Goal: Task Accomplishment & Management: Complete application form

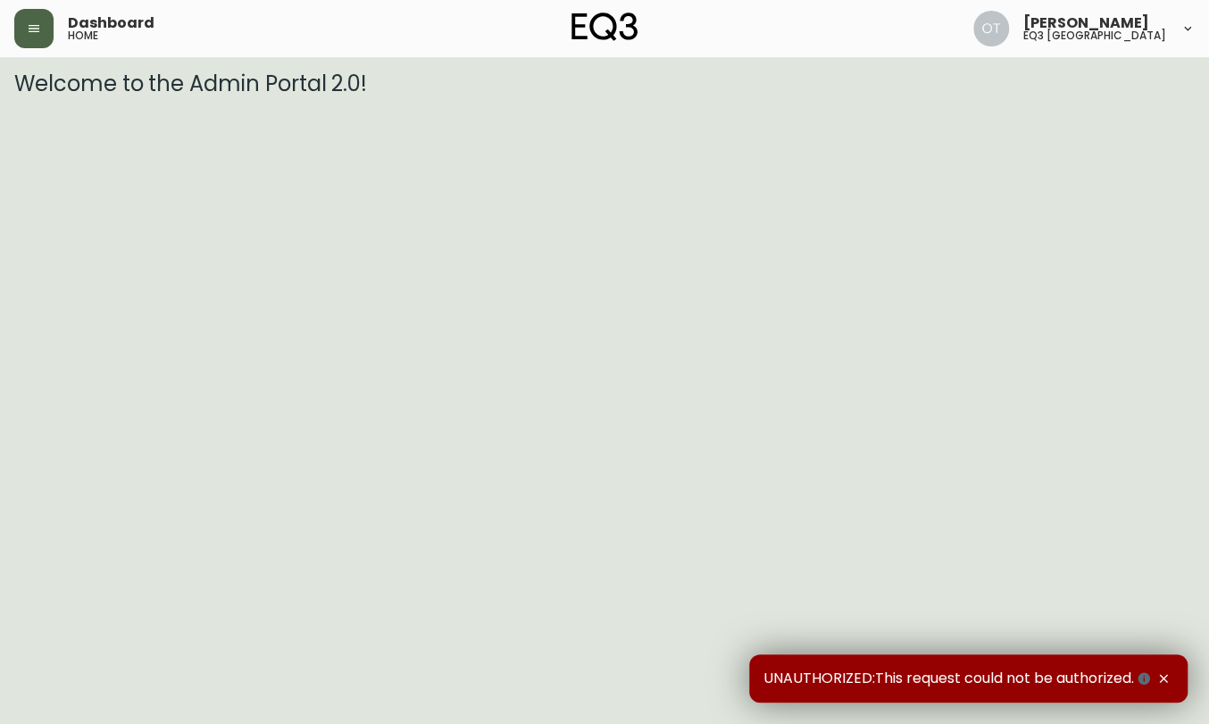
click at [45, 29] on button "button" at bounding box center [33, 28] width 39 height 39
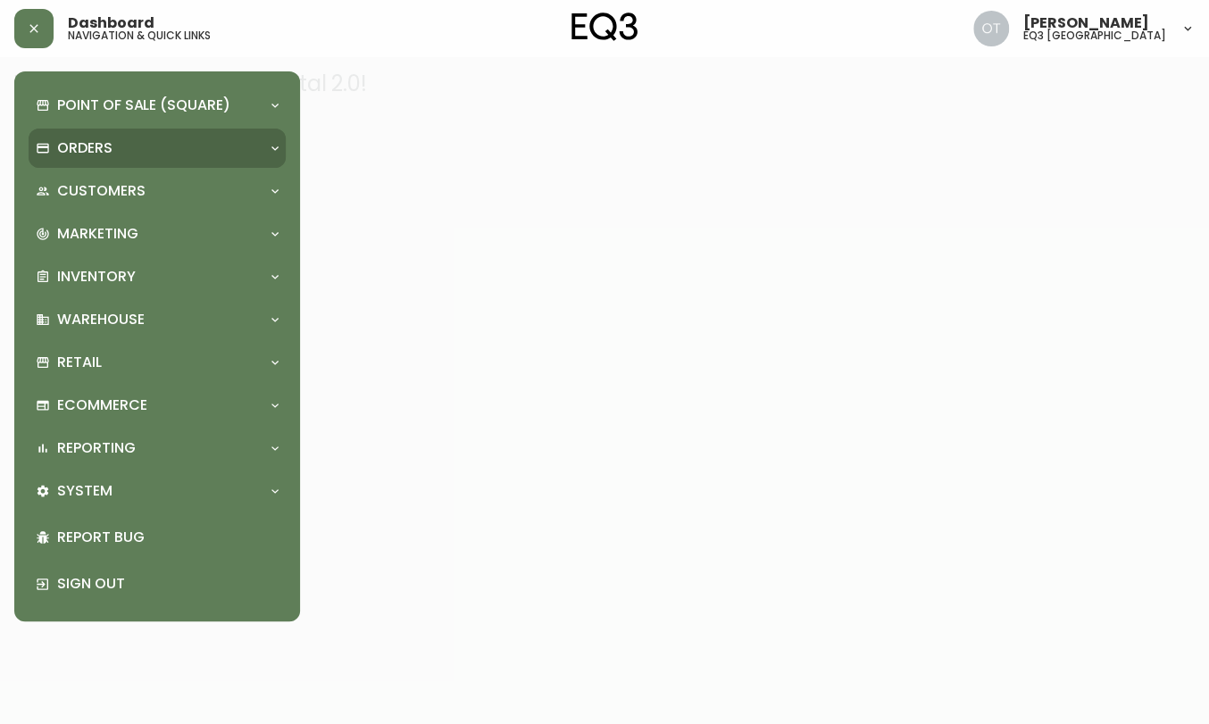
click at [96, 149] on p "Orders" at bounding box center [84, 148] width 55 height 20
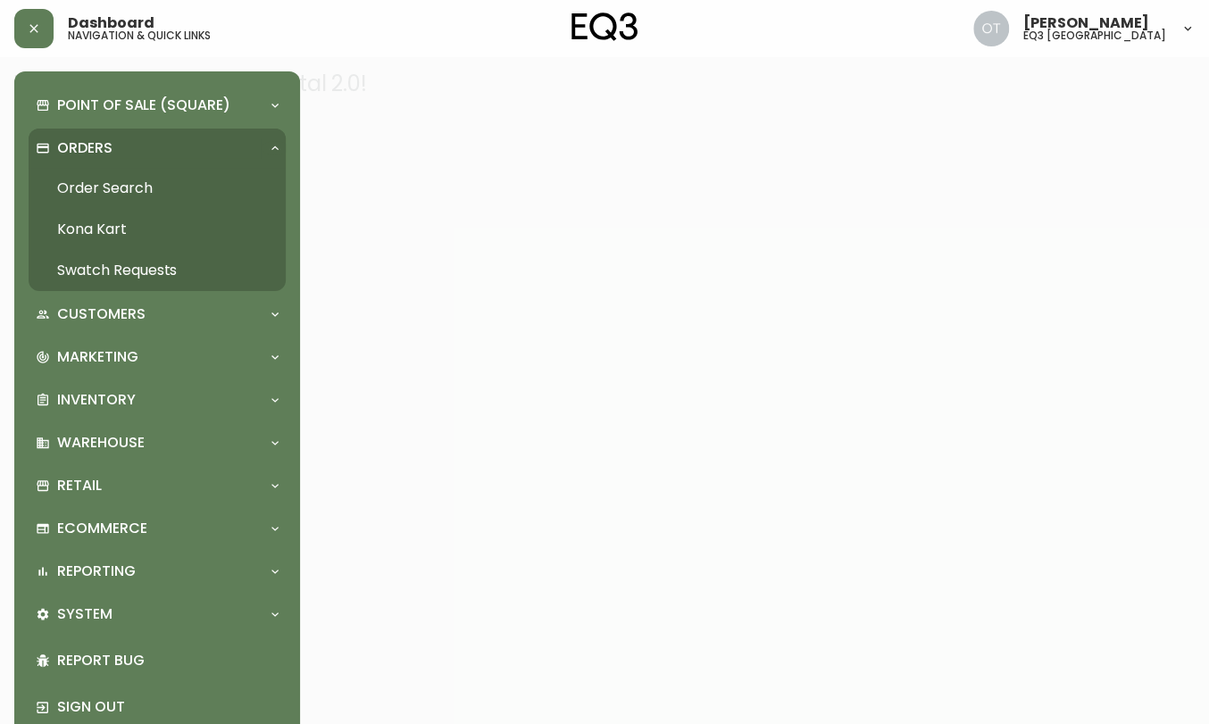
click at [114, 181] on link "Order Search" at bounding box center [157, 188] width 257 height 41
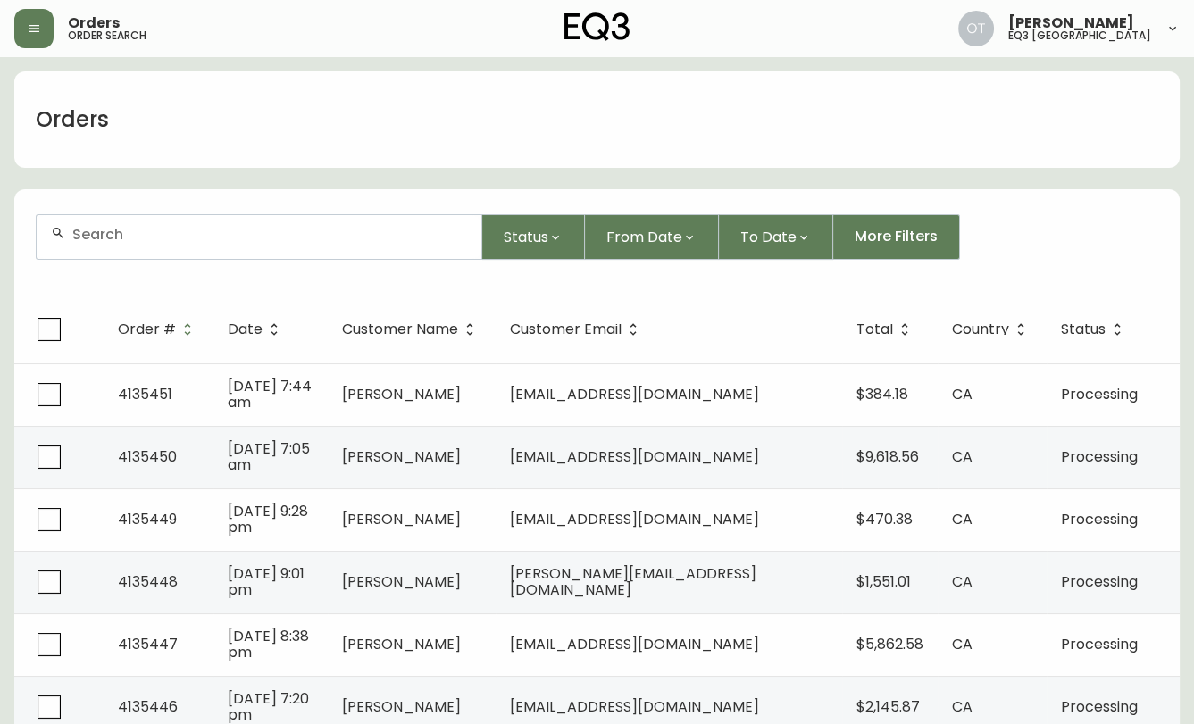
click at [201, 237] on input "text" at bounding box center [269, 234] width 395 height 17
paste input "4134847"
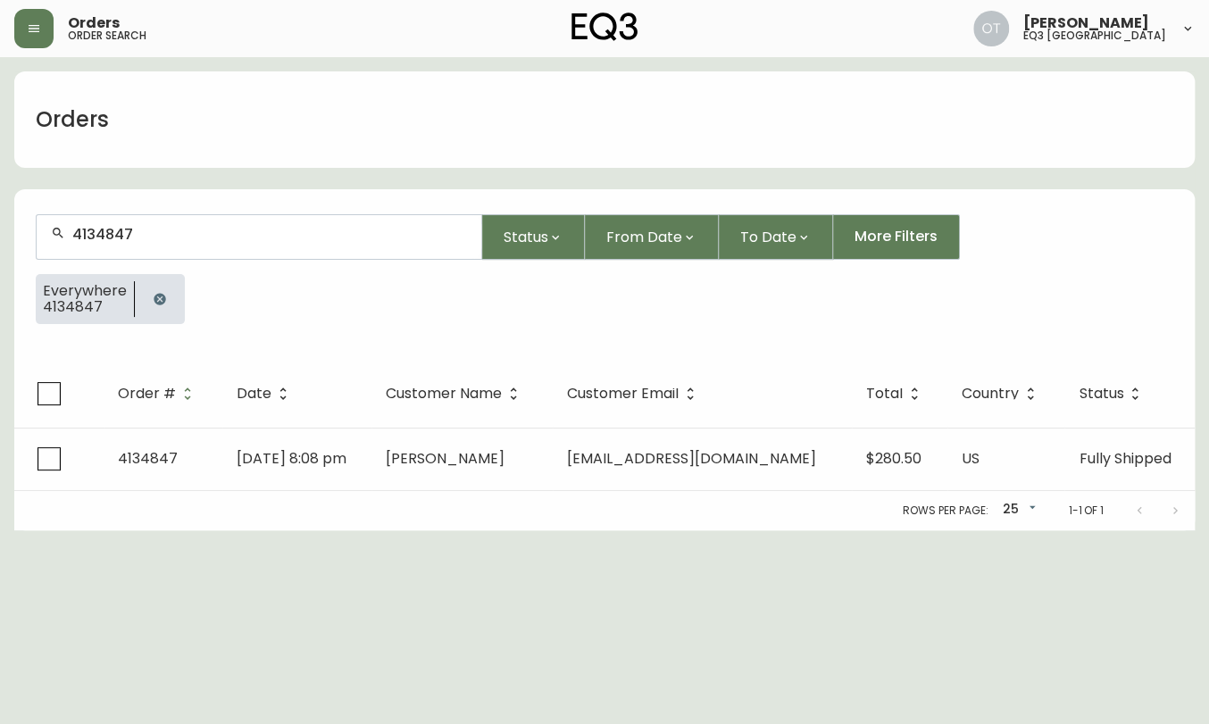
type input "4134847"
click at [173, 425] on th "Order #" at bounding box center [163, 394] width 119 height 68
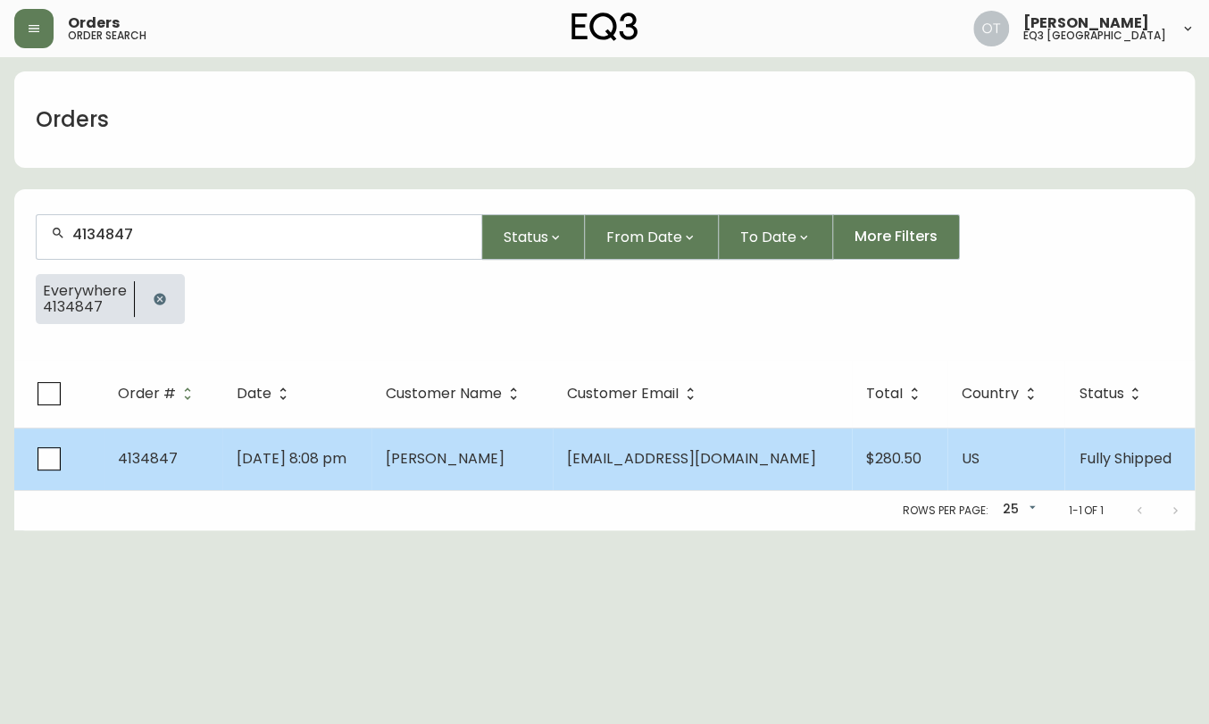
click at [174, 452] on td "4134847" at bounding box center [163, 459] width 119 height 62
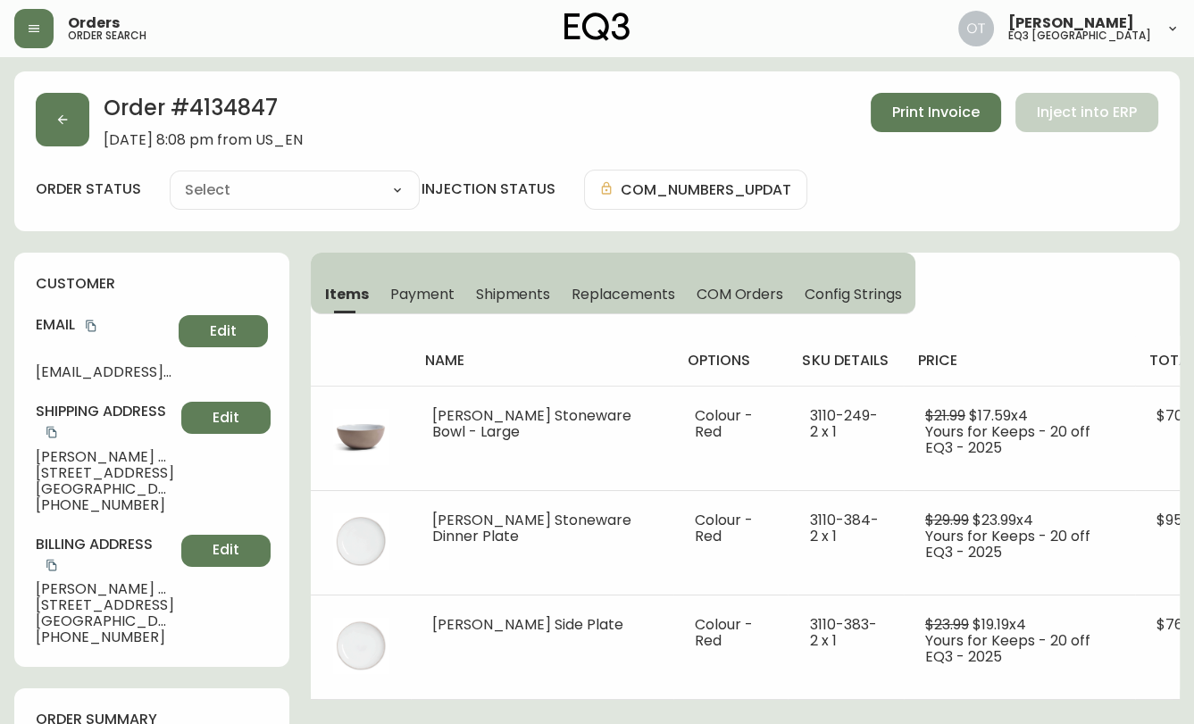
type input "Fully Shipped"
select select "FULLY_SHIPPED"
click at [598, 292] on span "Replacements" at bounding box center [622, 294] width 103 height 19
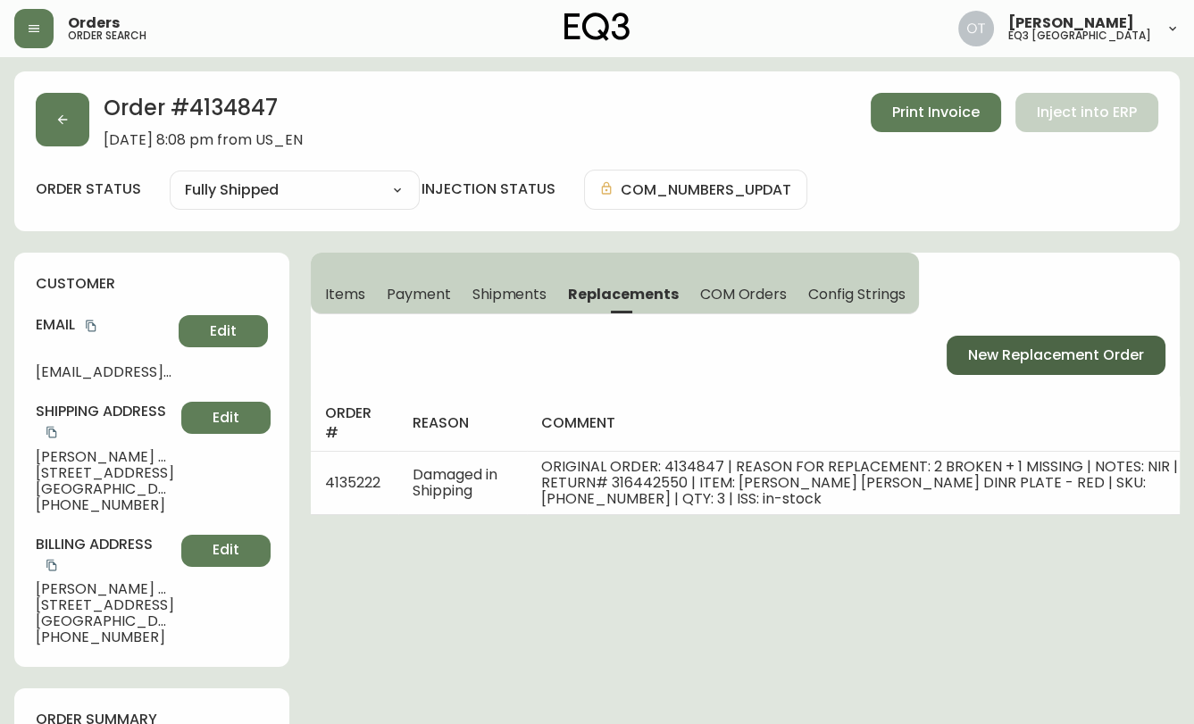
click at [1021, 346] on span "New Replacement Order" at bounding box center [1056, 356] width 176 height 20
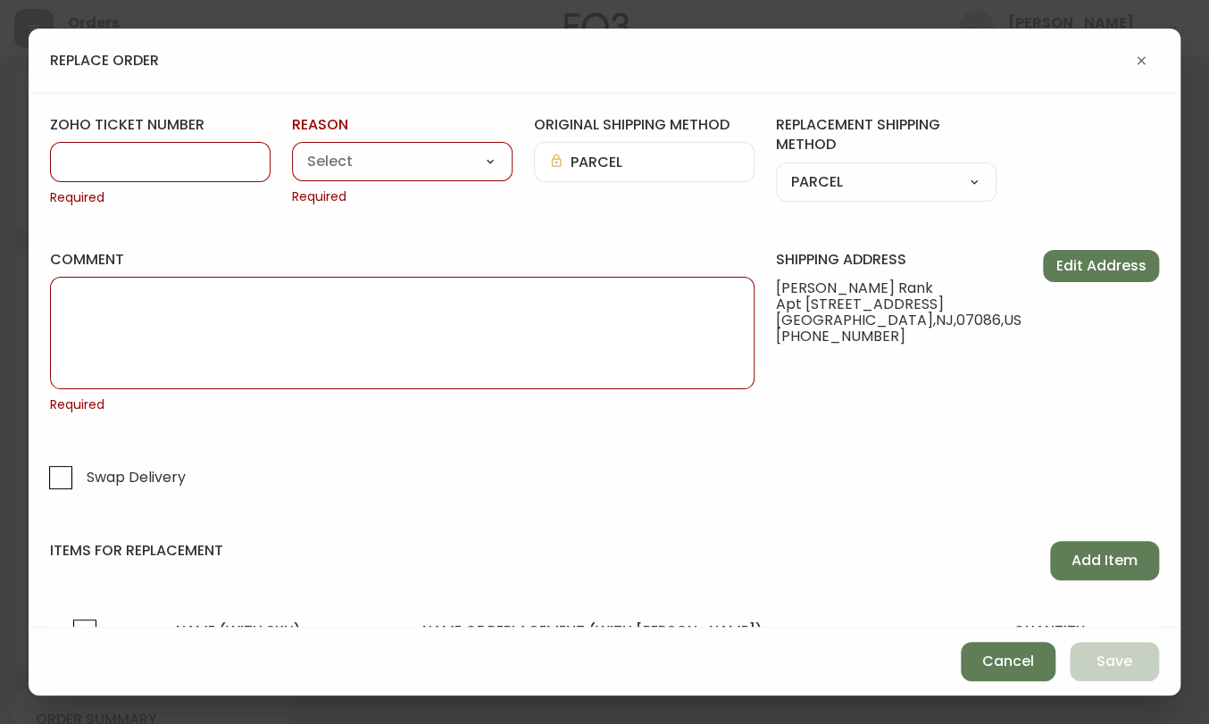
click at [140, 166] on input "zoho ticket number" at bounding box center [160, 162] width 190 height 17
paste input "#829050"
drag, startPoint x: 79, startPoint y: 155, endPoint x: 90, endPoint y: 166, distance: 15.2
click at [79, 155] on input "#829050" at bounding box center [160, 162] width 190 height 17
type input "829050"
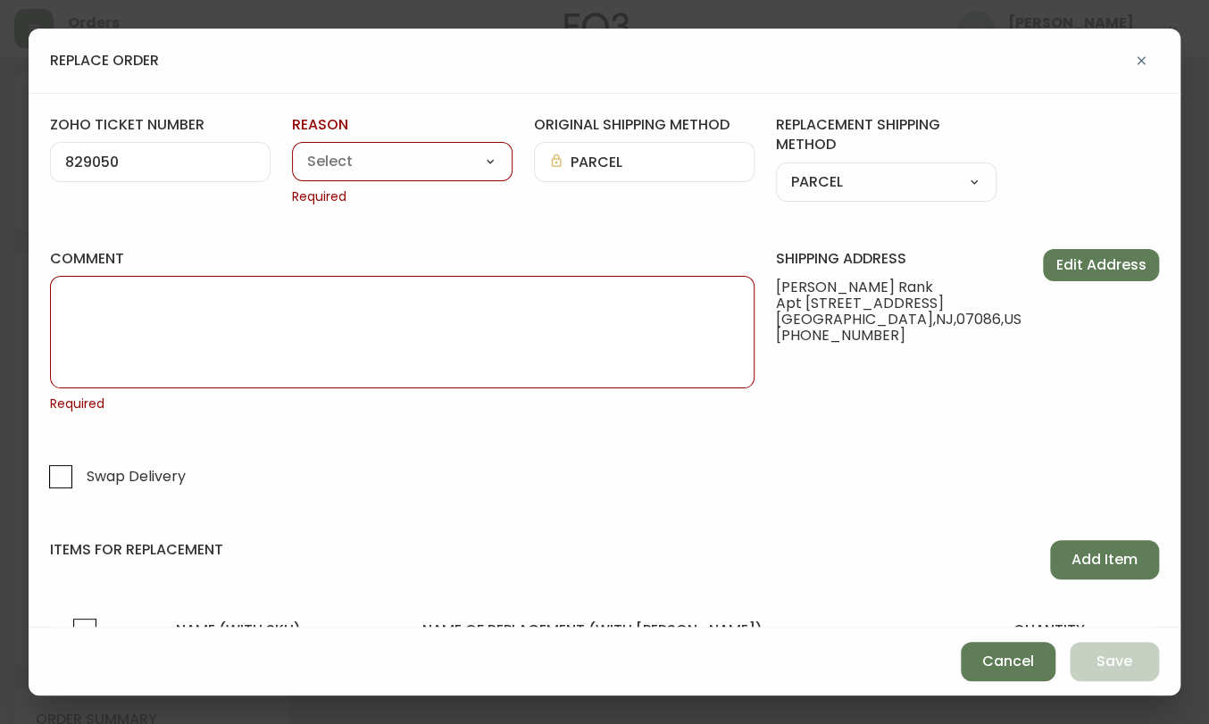
click at [336, 162] on select "Customer Related Damaged in Shipping Lost in Transit or Missing Order Manufactu…" at bounding box center [402, 162] width 221 height 27
select select "Damaged in Shipping"
click at [292, 149] on select "Customer Related Damaged in Shipping Lost in Transit or Missing Order Manufactu…" at bounding box center [402, 162] width 221 height 27
type input "Damaged in Shipping"
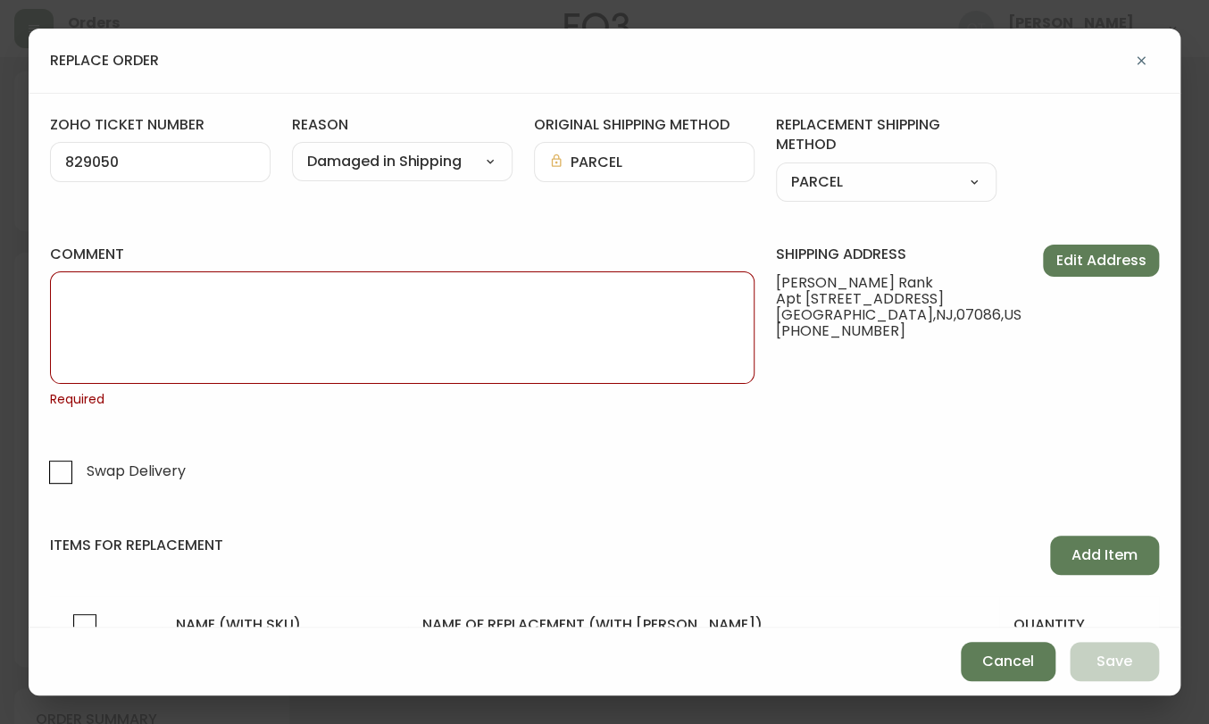
click at [243, 586] on div "items for replacement Add Item name (with sku) name of replacement (with sku) q…" at bounding box center [604, 596] width 1109 height 121
click at [220, 348] on textarea "comment" at bounding box center [402, 327] width 674 height 89
paste textarea "ORIGINAL ORDER: 4134847 | REASON FOR REPLACEMENT: DAMAGED | NOTES: NIR | RETURN…"
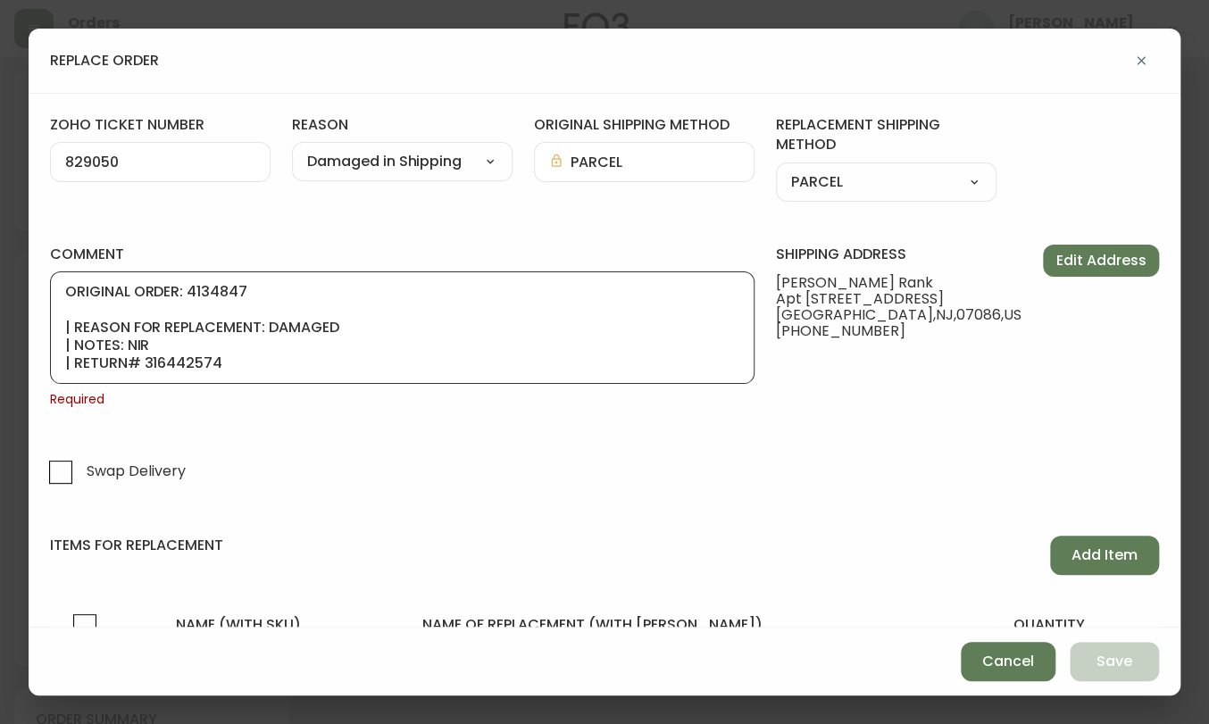
scroll to position [214, 0]
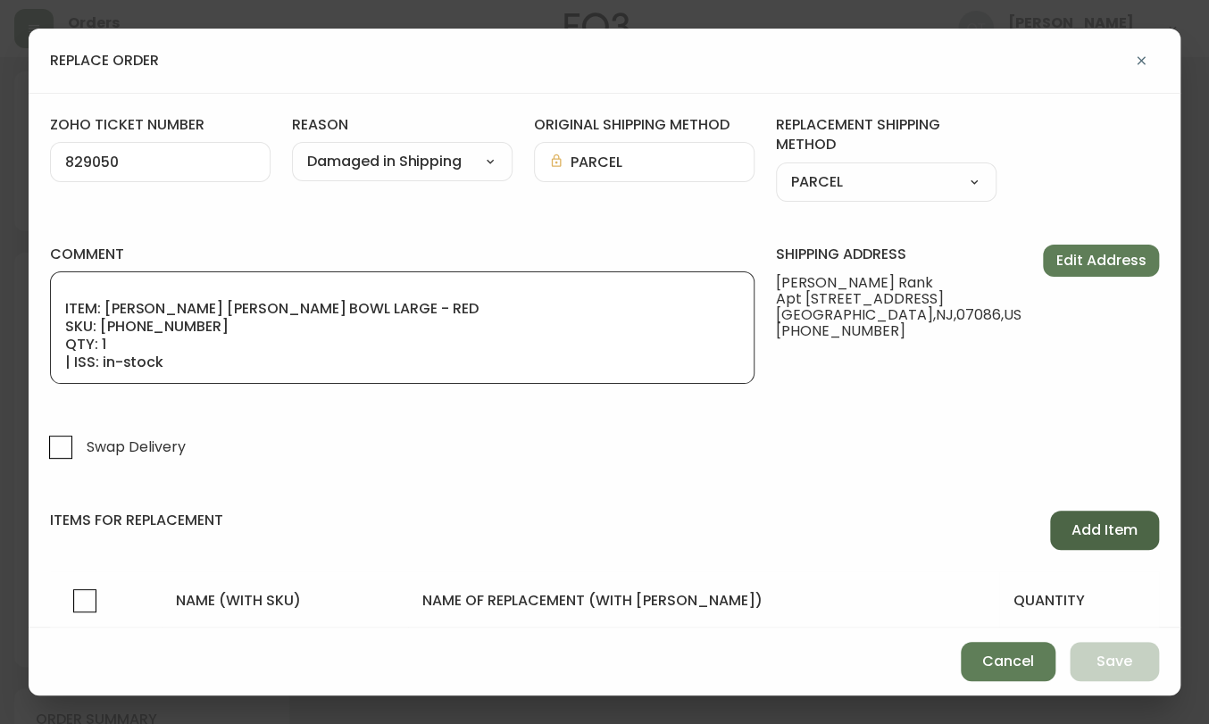
type textarea "ORIGINAL ORDER: 4134847 | REASON FOR REPLACEMENT: DAMAGED | NOTES: NIR | RETURN…"
click at [1098, 522] on span "Add Item" at bounding box center [1104, 530] width 66 height 20
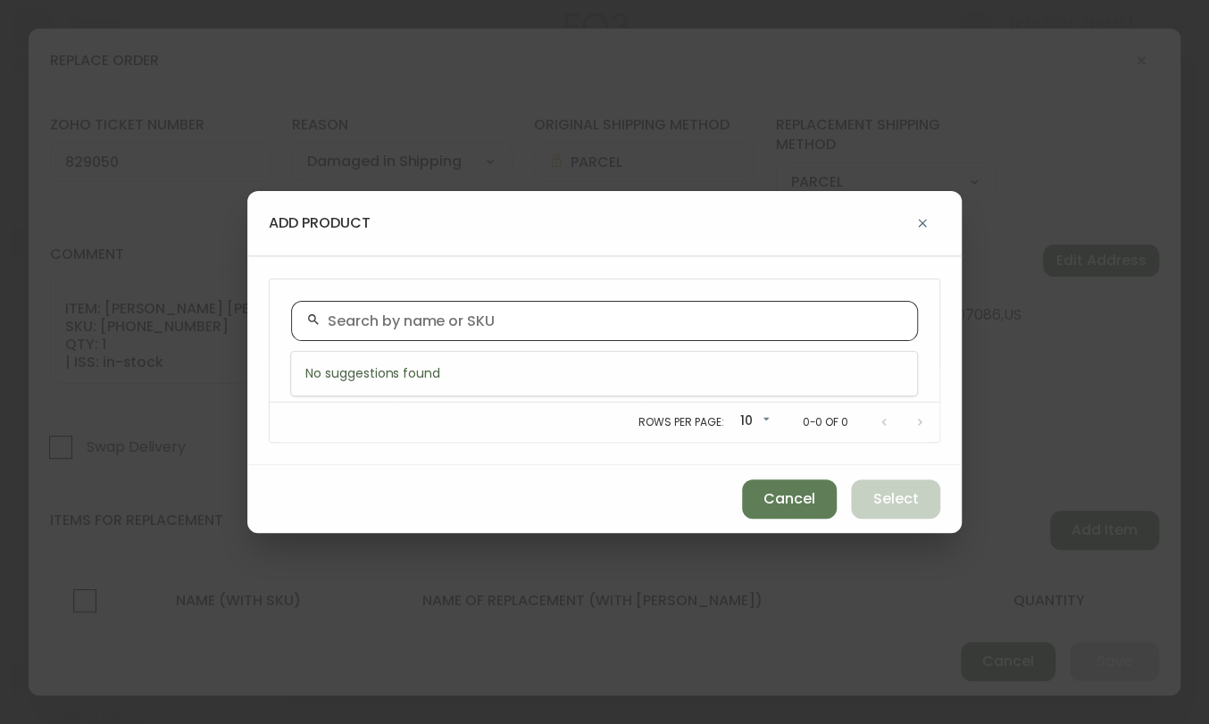
click at [359, 315] on input "text" at bounding box center [615, 320] width 575 height 17
paste input "[PHONE_NUMBER]"
type input "[PHONE_NUMBER]"
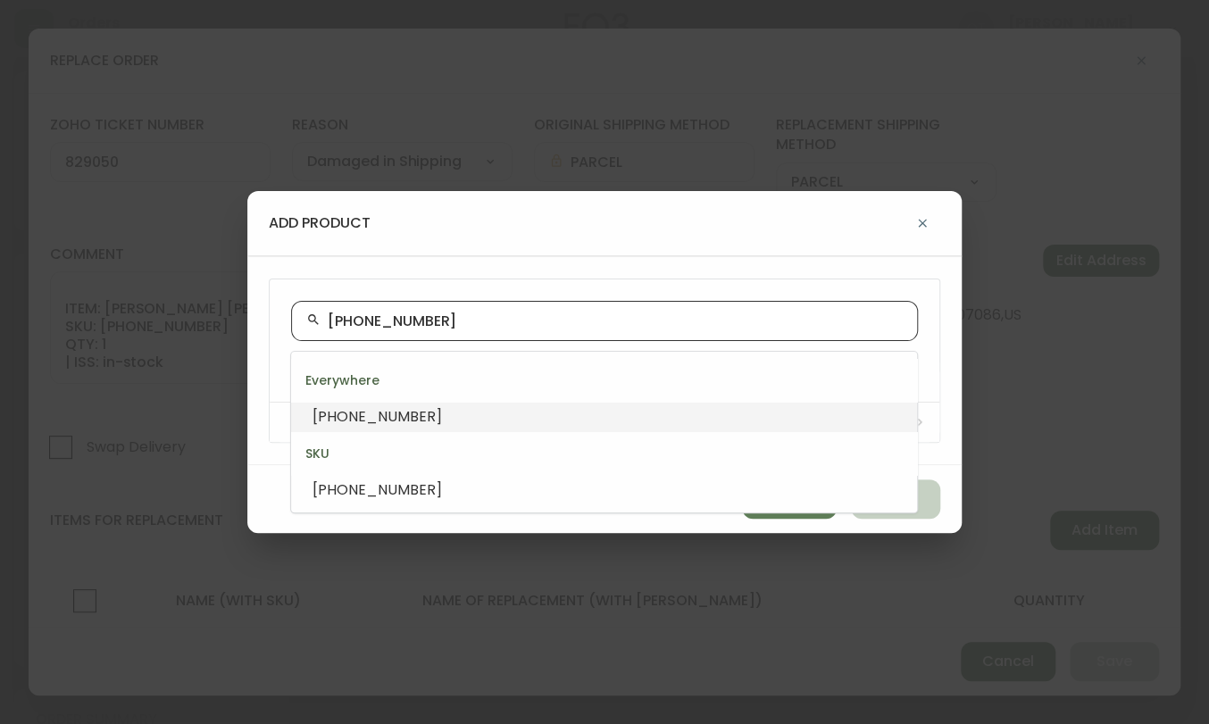
click at [375, 421] on span "[PHONE_NUMBER]" at bounding box center [376, 416] width 129 height 21
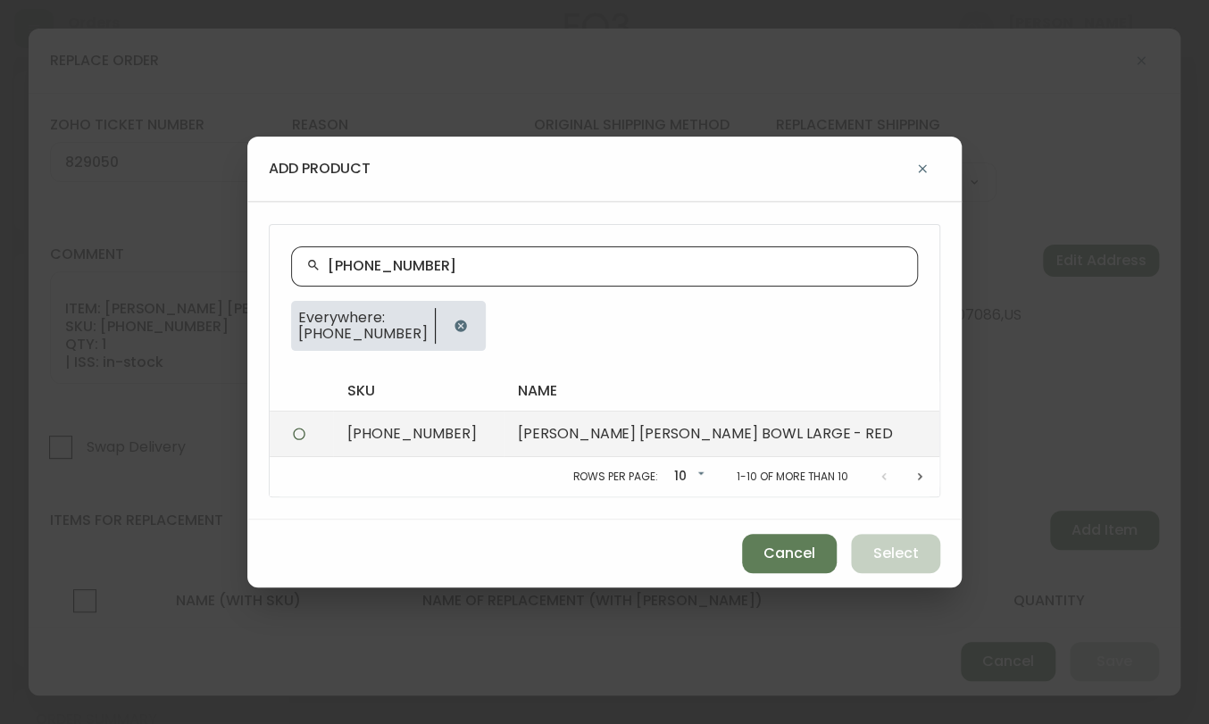
click at [655, 429] on td "[PERSON_NAME] [PERSON_NAME] BOWL LARGE - RED" at bounding box center [722, 435] width 436 height 46
radio input "true"
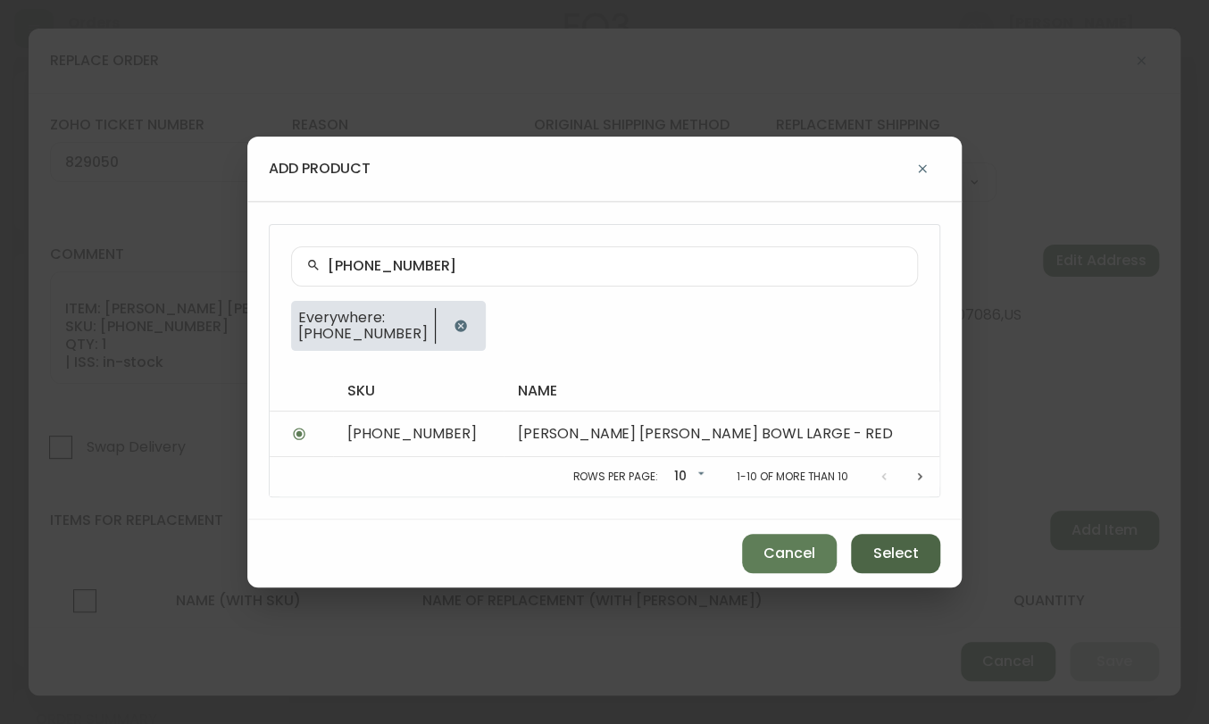
click at [876, 549] on span "Select" at bounding box center [896, 554] width 46 height 20
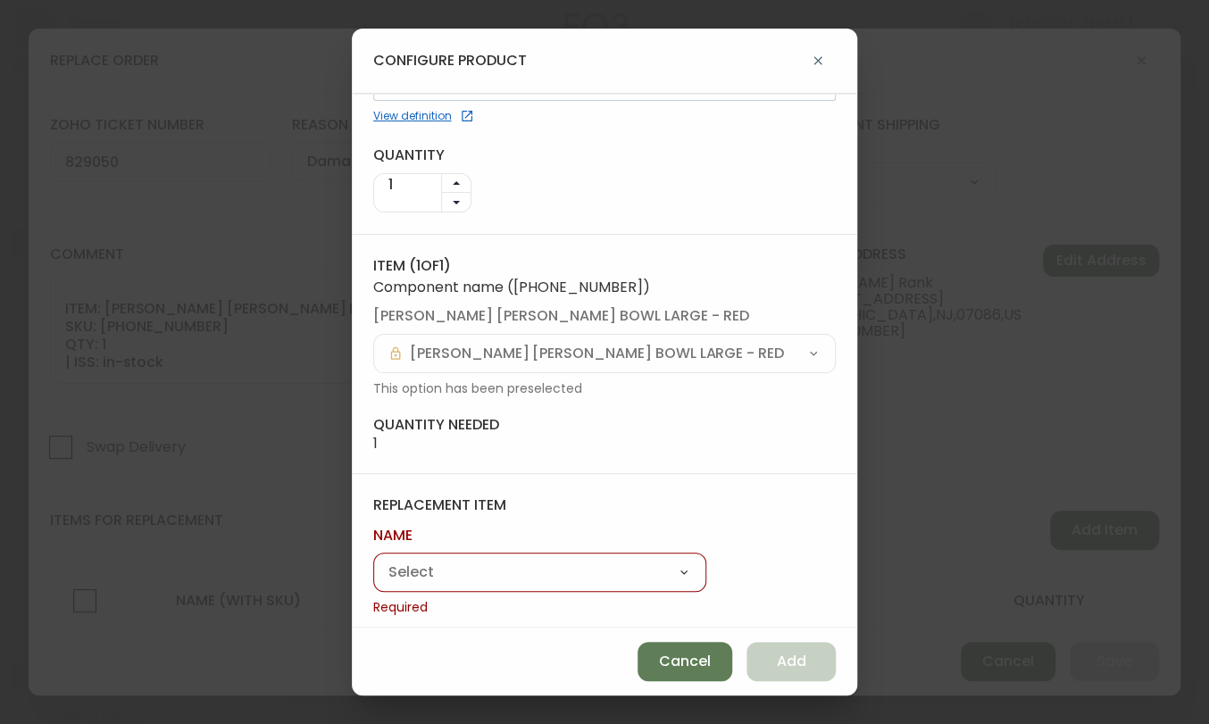
scroll to position [96, 0]
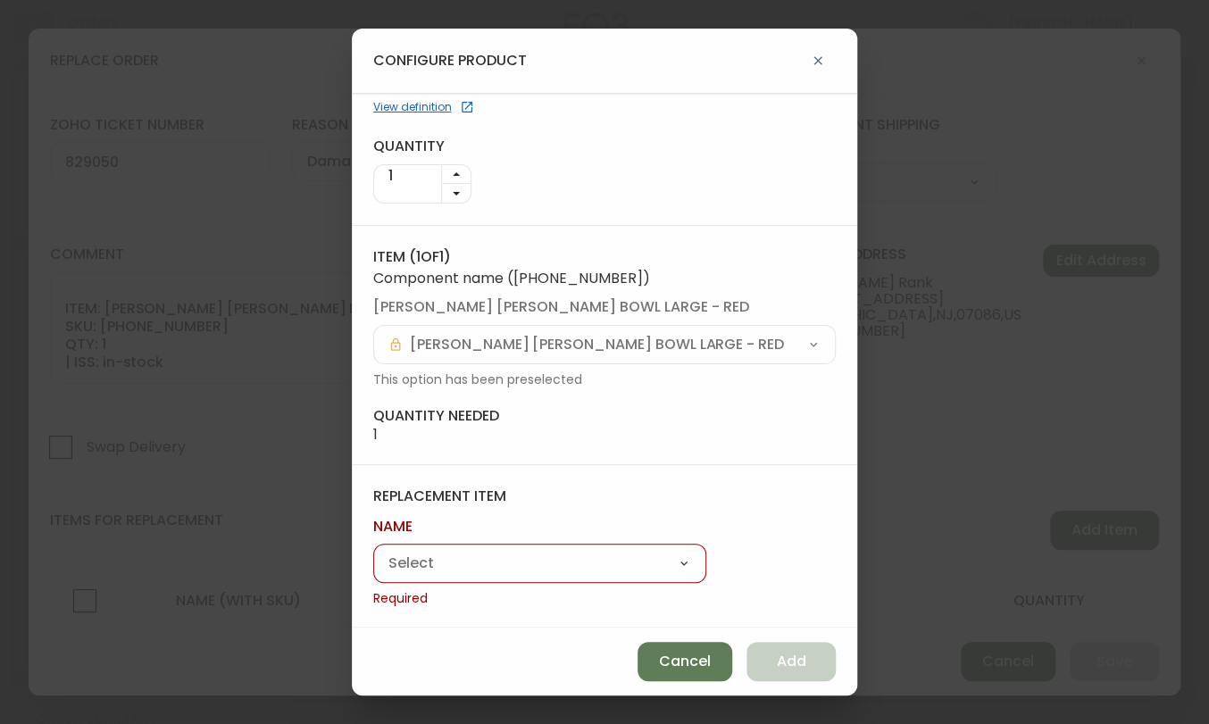
click at [590, 559] on select "[PERSON_NAME] Stoneware Bowl - Large [PERSON_NAME] Stoneware Dinner Plate [PERS…" at bounding box center [539, 564] width 333 height 27
select select "cmerulfrt0r2v01381kylp5zb"
click at [373, 572] on select "[PERSON_NAME] Stoneware Bowl - Large [PERSON_NAME] Stoneware Dinner Plate [PERS…" at bounding box center [539, 564] width 333 height 27
type input "[PERSON_NAME] Stoneware Bowl - Large"
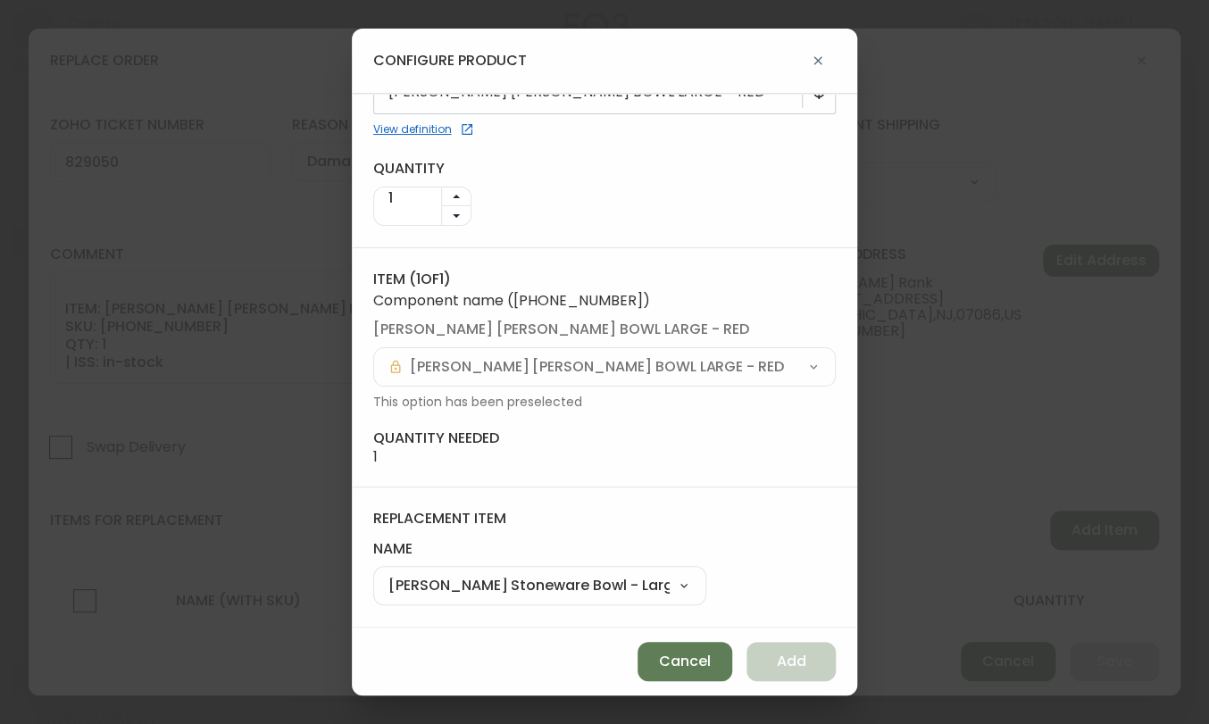
scroll to position [72, 0]
drag, startPoint x: 799, startPoint y: 664, endPoint x: 837, endPoint y: 668, distance: 37.7
click at [798, 664] on span "Add" at bounding box center [791, 662] width 29 height 20
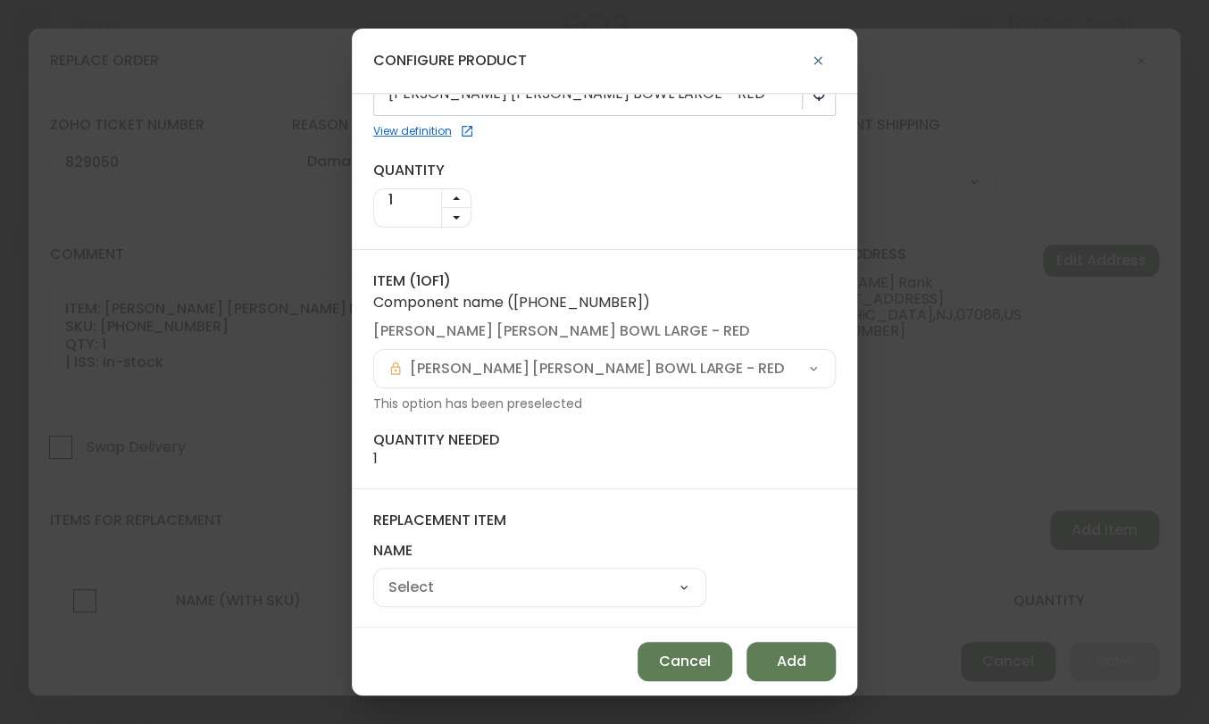
select select
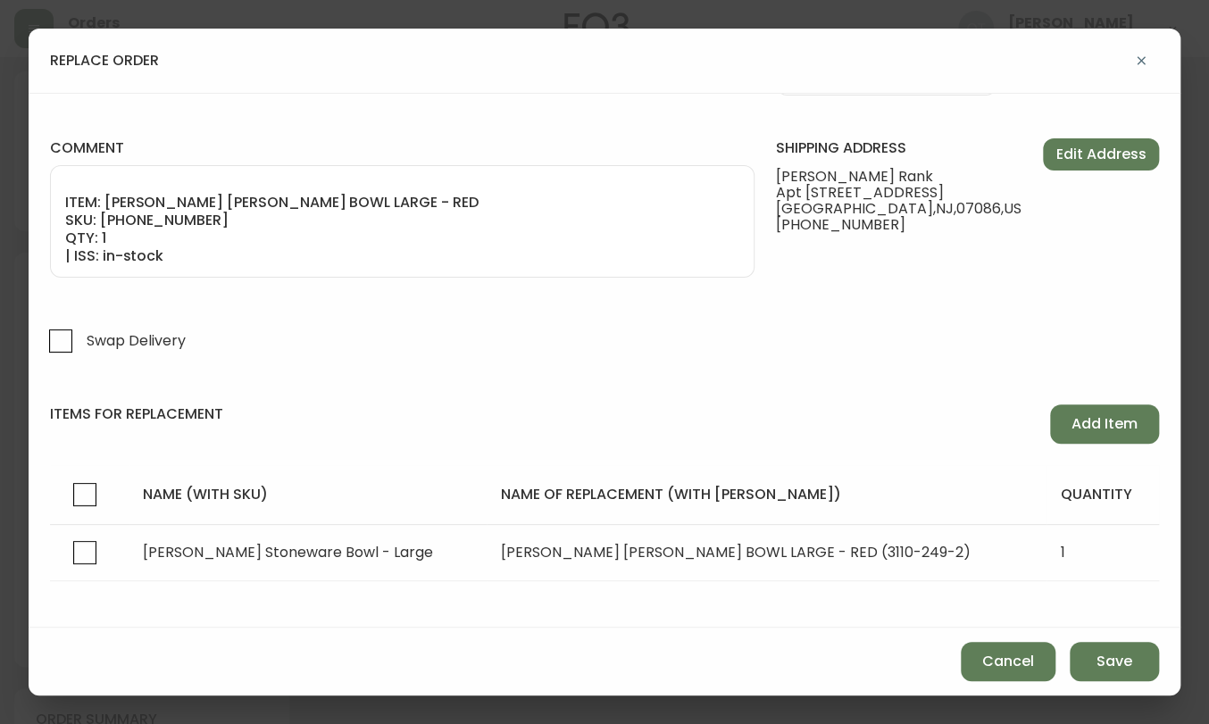
scroll to position [122, 0]
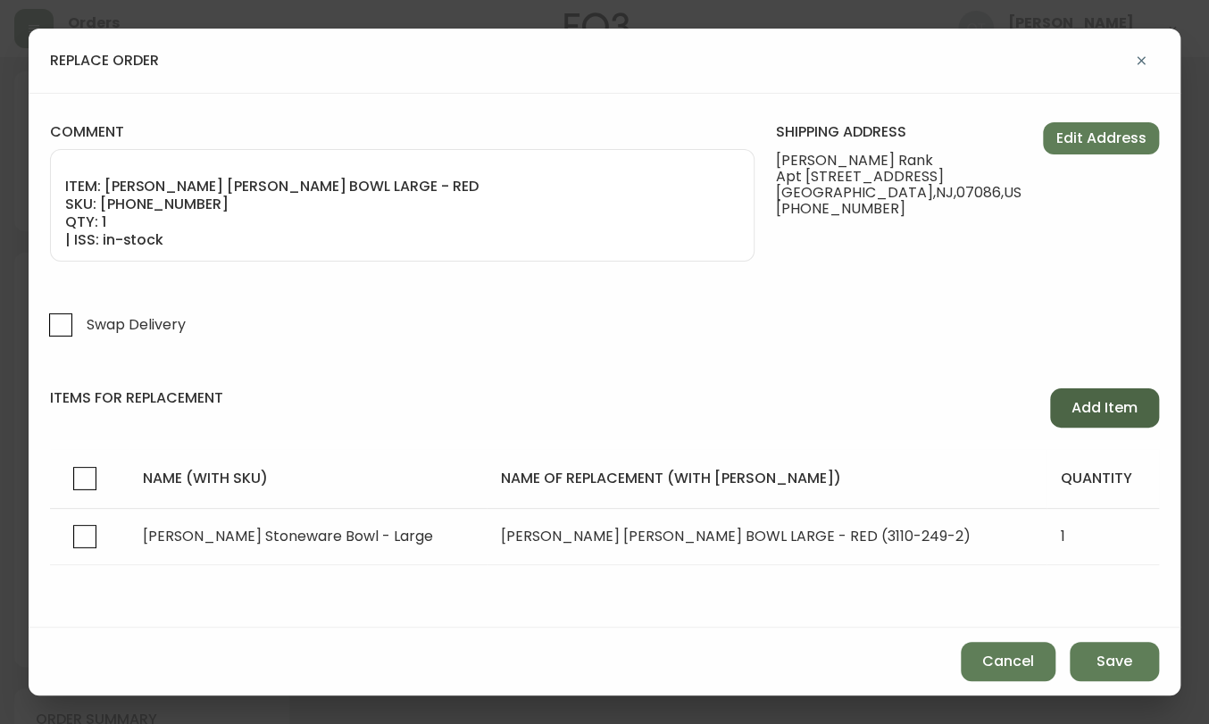
click at [1089, 410] on span "Add Item" at bounding box center [1104, 408] width 66 height 20
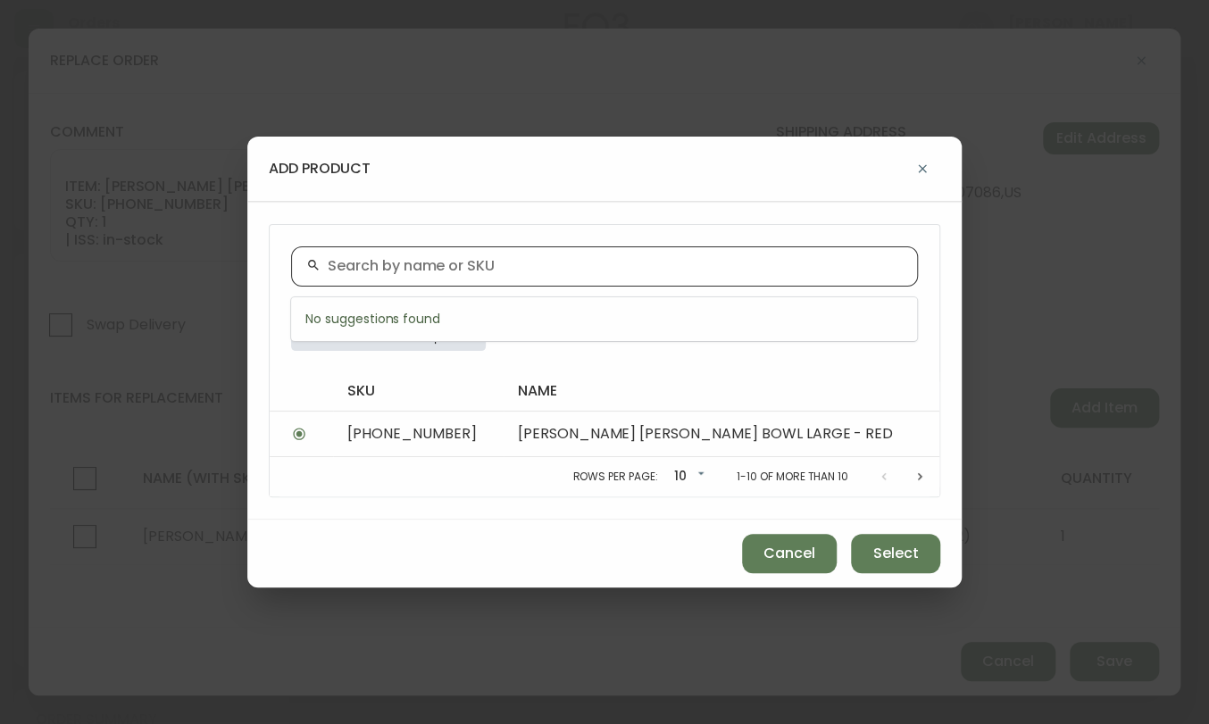
click at [509, 263] on input "text" at bounding box center [615, 266] width 575 height 17
paste input "[PHONE_NUMBER]"
type input "[PHONE_NUMBER]"
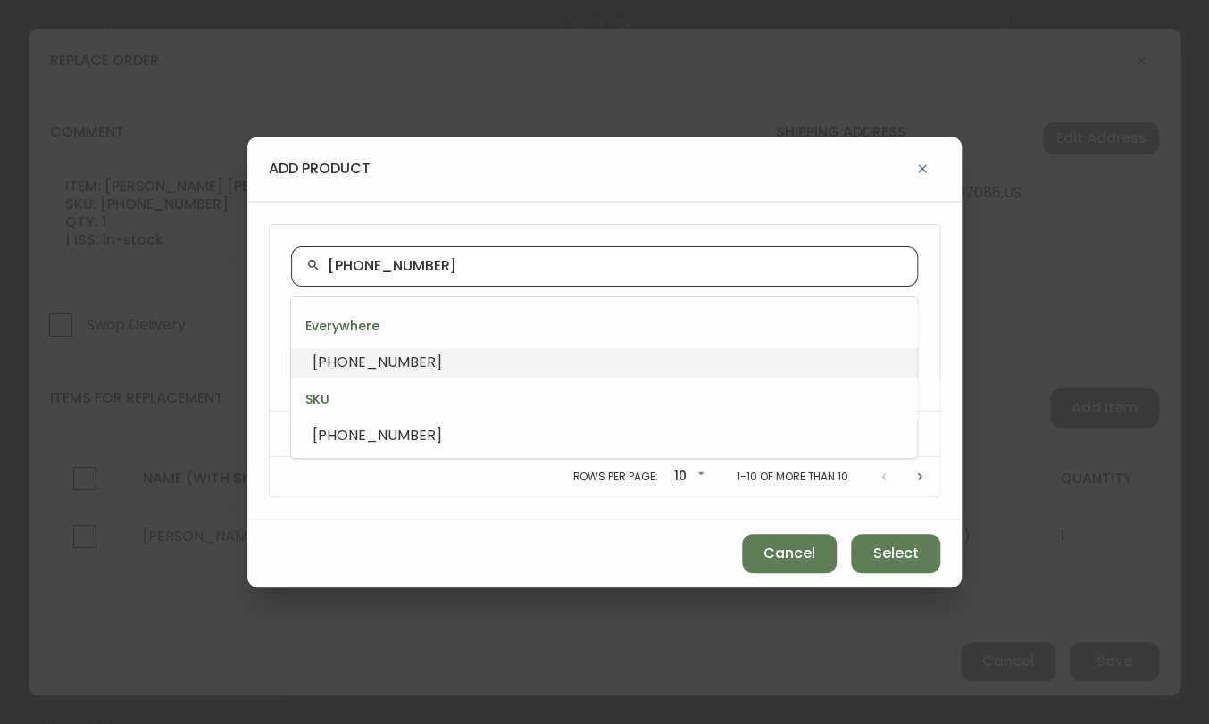
click at [498, 356] on li "[PHONE_NUMBER]" at bounding box center [604, 362] width 626 height 30
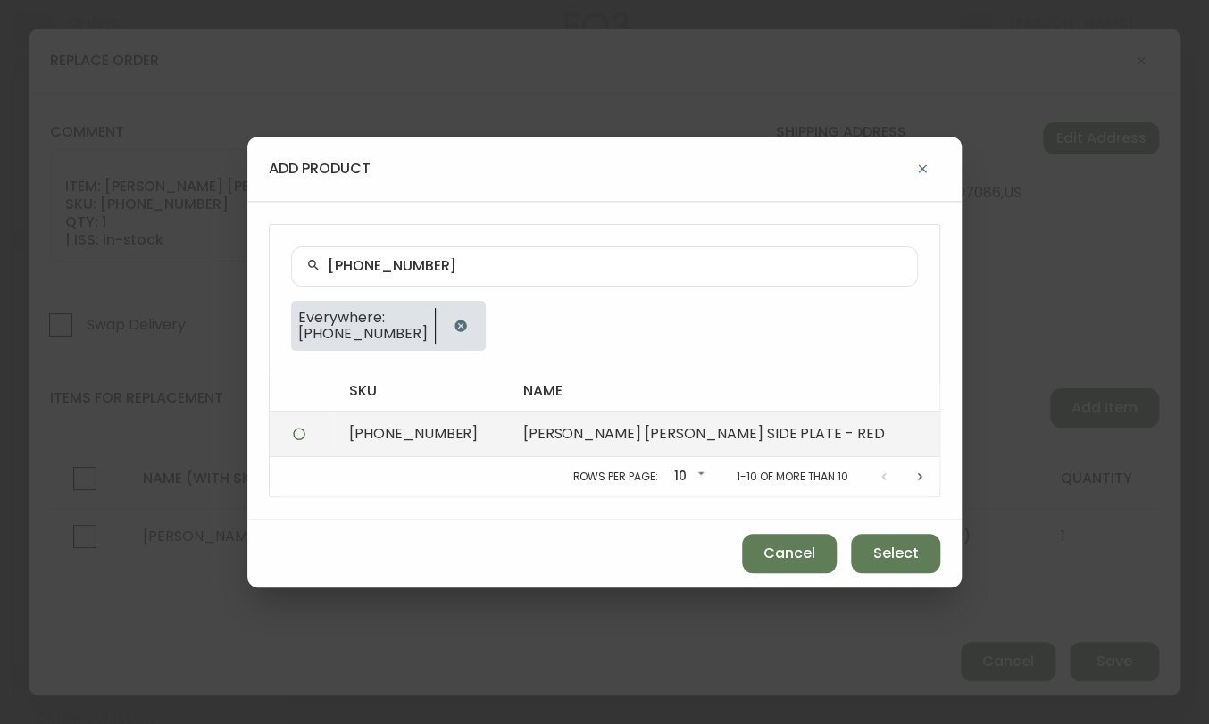
click at [433, 435] on td "[PHONE_NUMBER]" at bounding box center [422, 435] width 174 height 46
radio input "true"
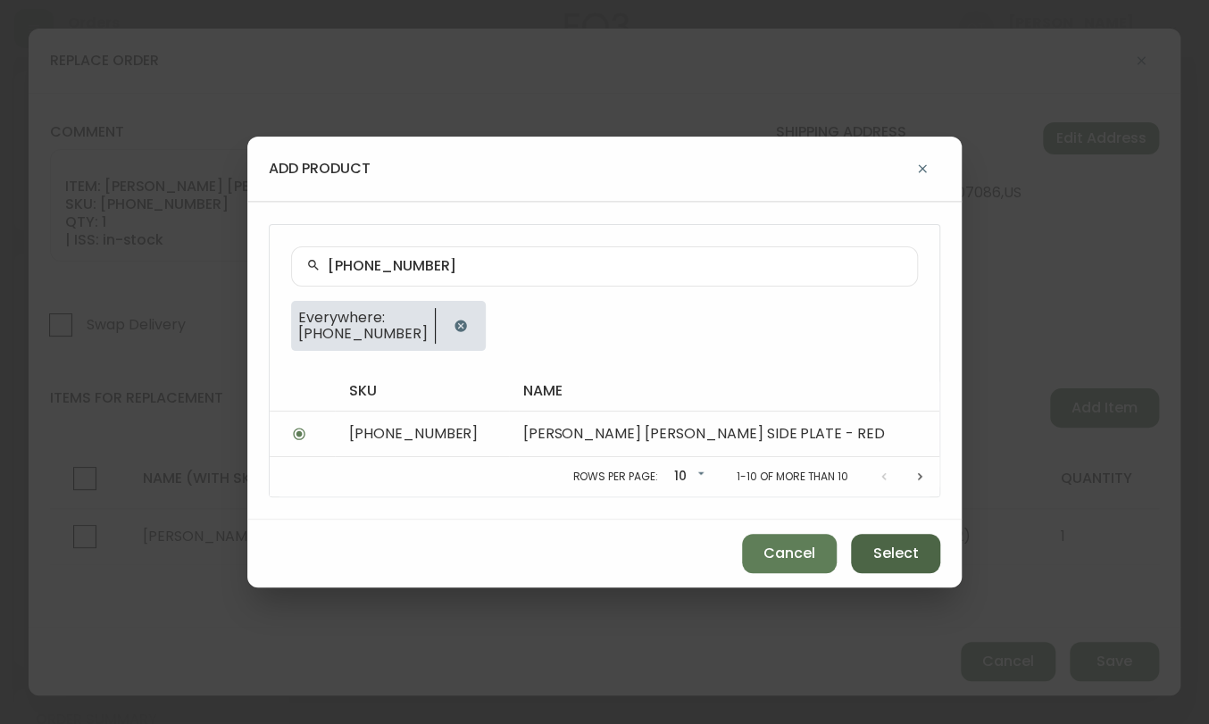
click at [906, 541] on button "Select" at bounding box center [895, 553] width 89 height 39
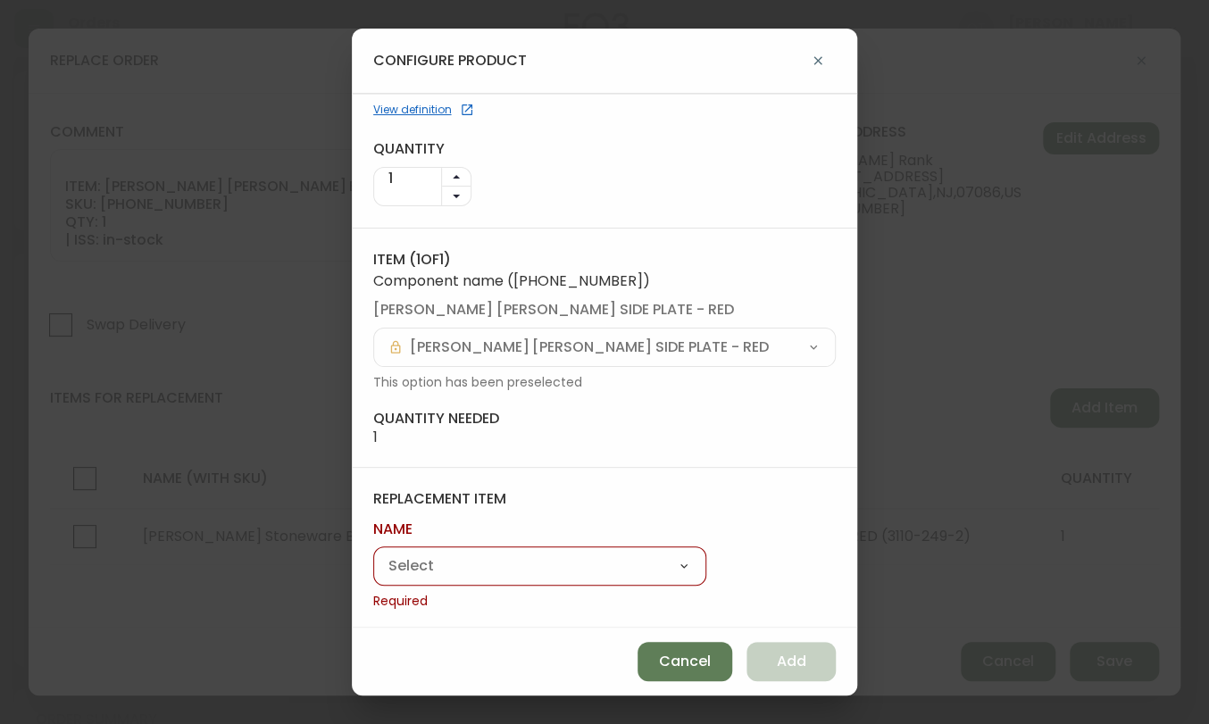
scroll to position [96, 0]
click at [586, 559] on select "[PERSON_NAME] Stoneware Bowl - Large [PERSON_NAME] Stoneware Dinner Plate [PERS…" at bounding box center [539, 564] width 333 height 27
select select "cmerulfrt0r2x0138xbq3kxni"
click at [373, 572] on select "[PERSON_NAME] Stoneware Bowl - Large [PERSON_NAME] Stoneware Dinner Plate [PERS…" at bounding box center [539, 564] width 333 height 27
type input "[PERSON_NAME] Side Plate"
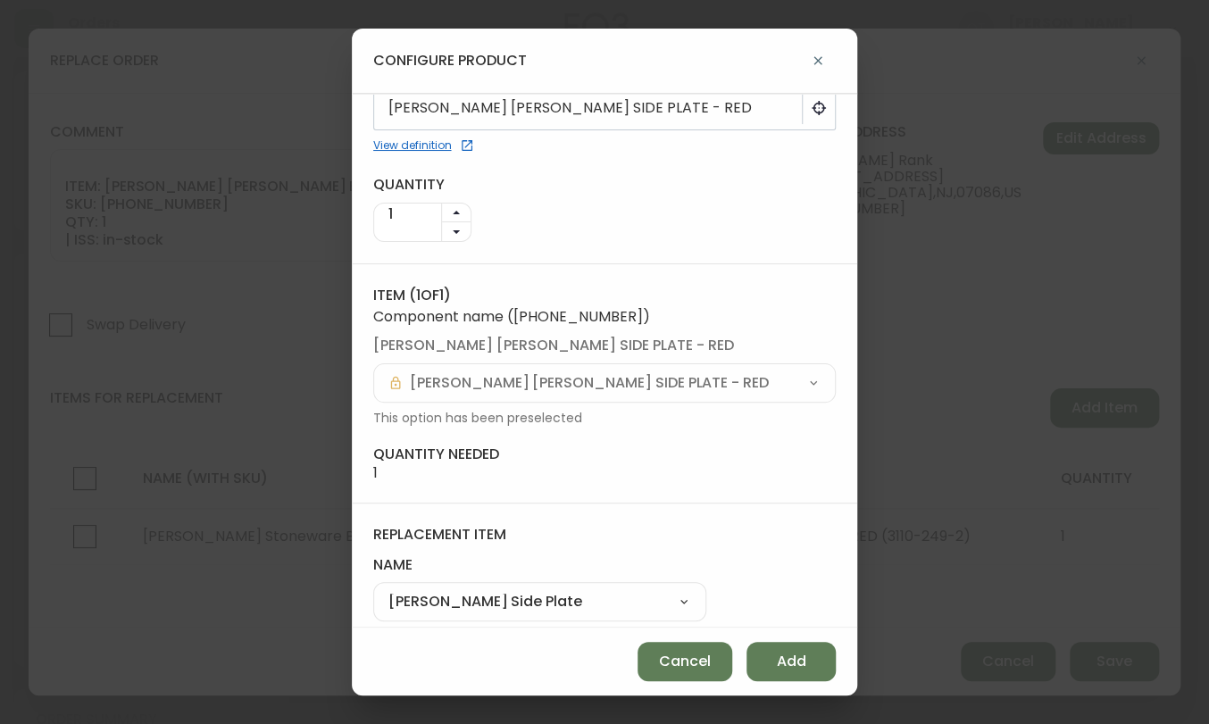
scroll to position [72, 0]
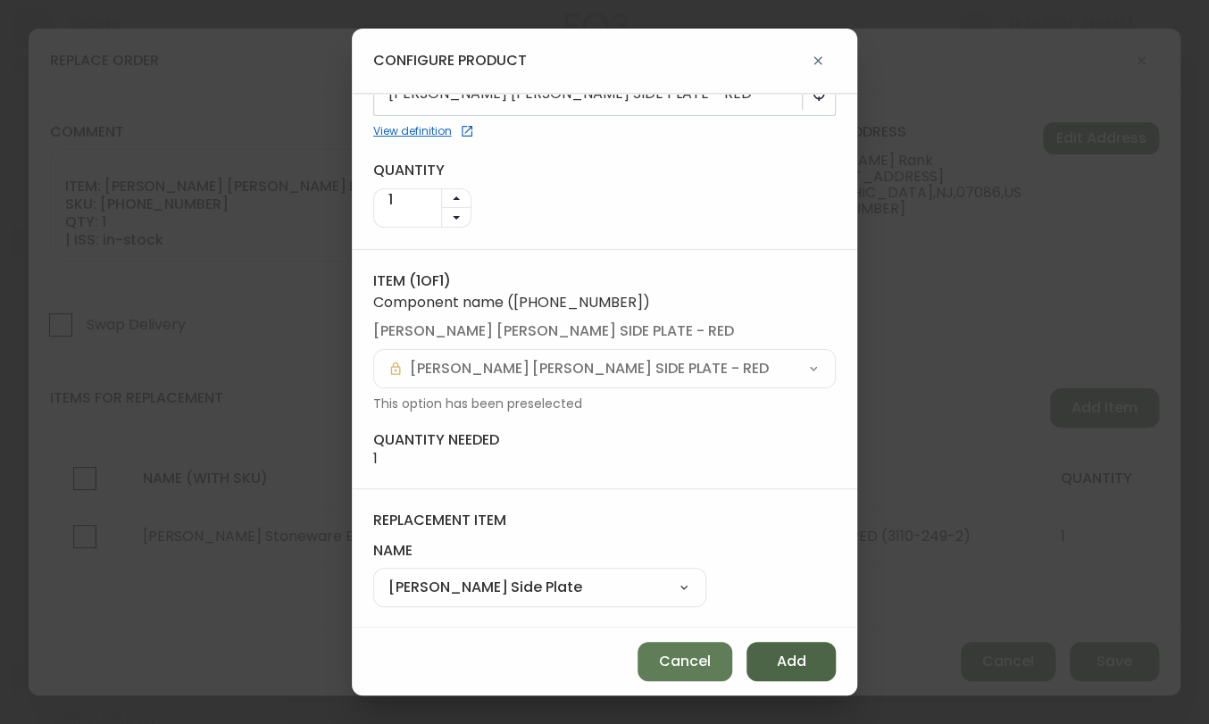
click at [799, 658] on span "Add" at bounding box center [791, 662] width 29 height 20
select select
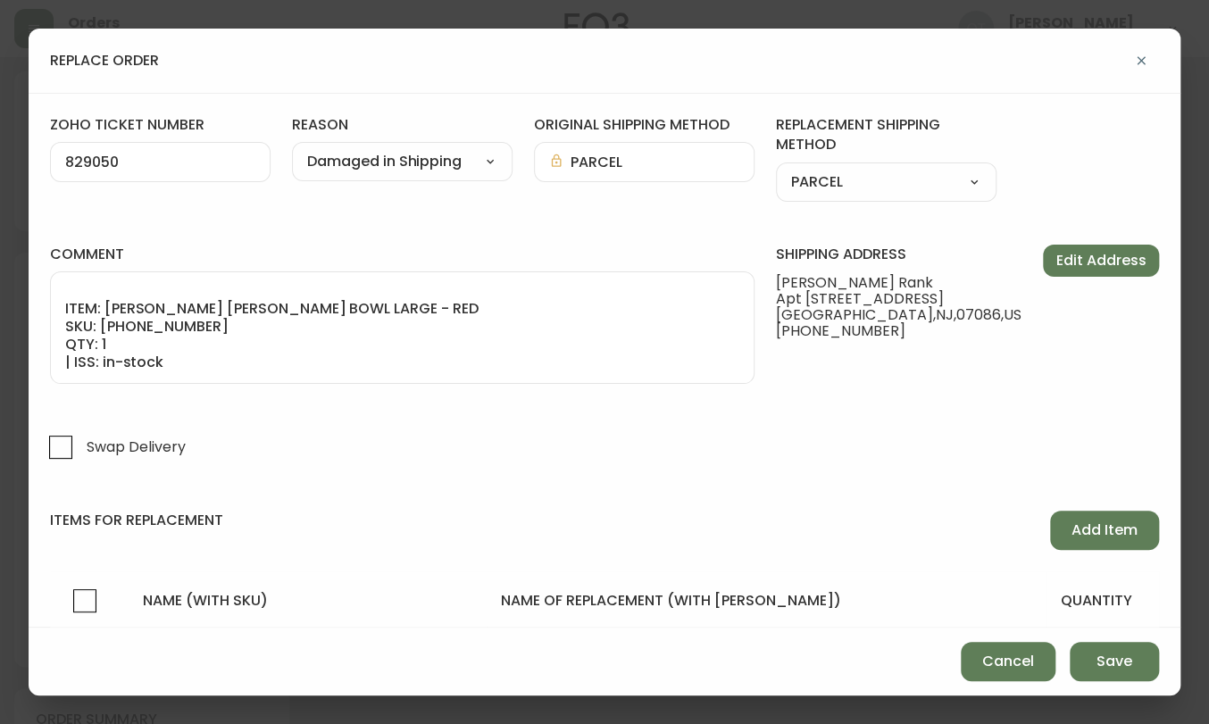
scroll to position [179, 0]
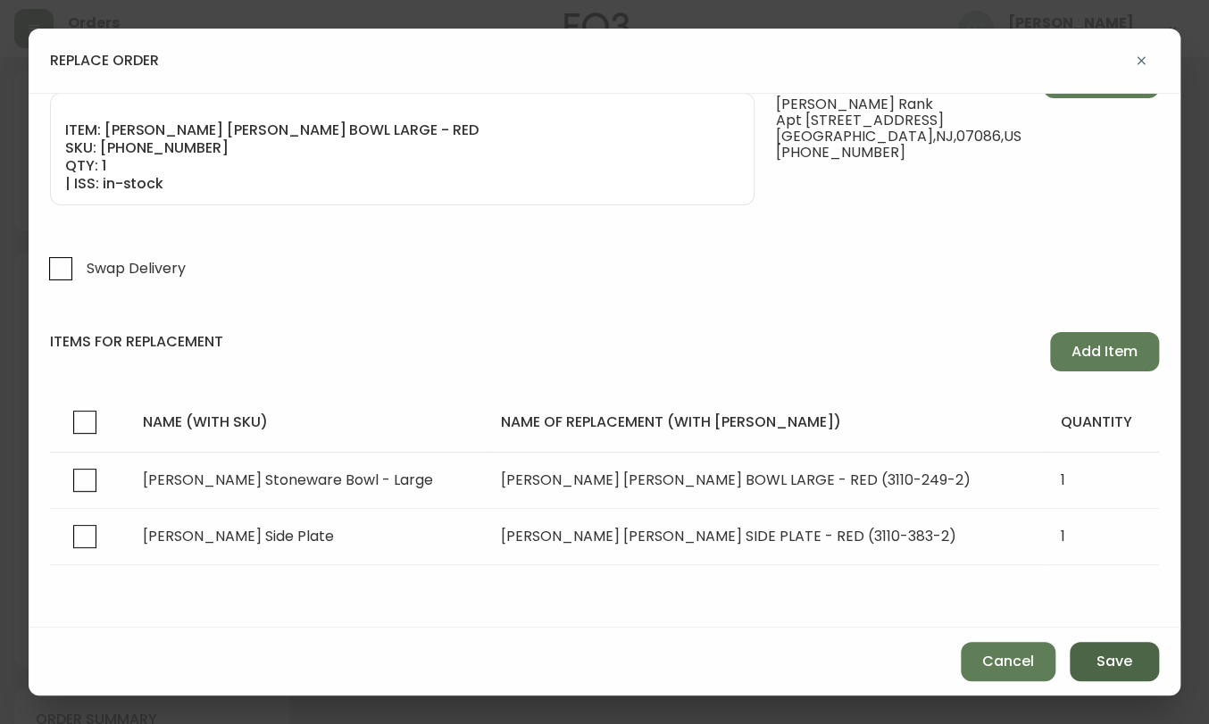
click at [1113, 670] on span "Save" at bounding box center [1114, 662] width 36 height 20
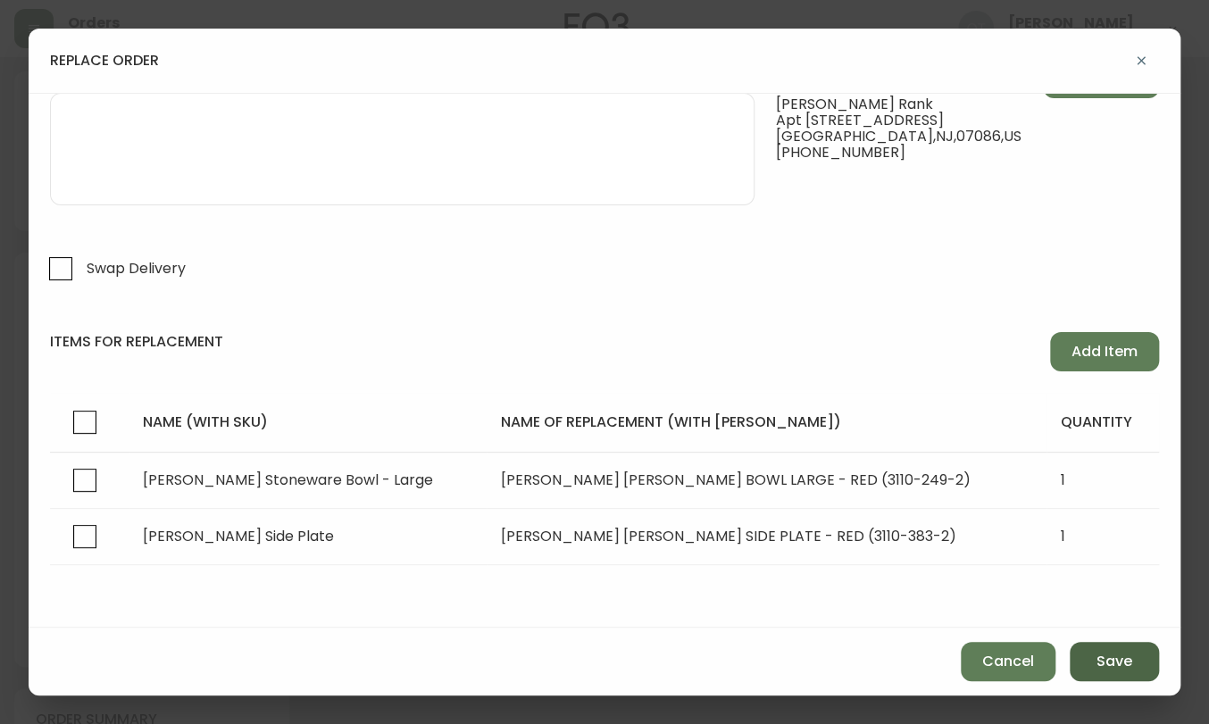
select select
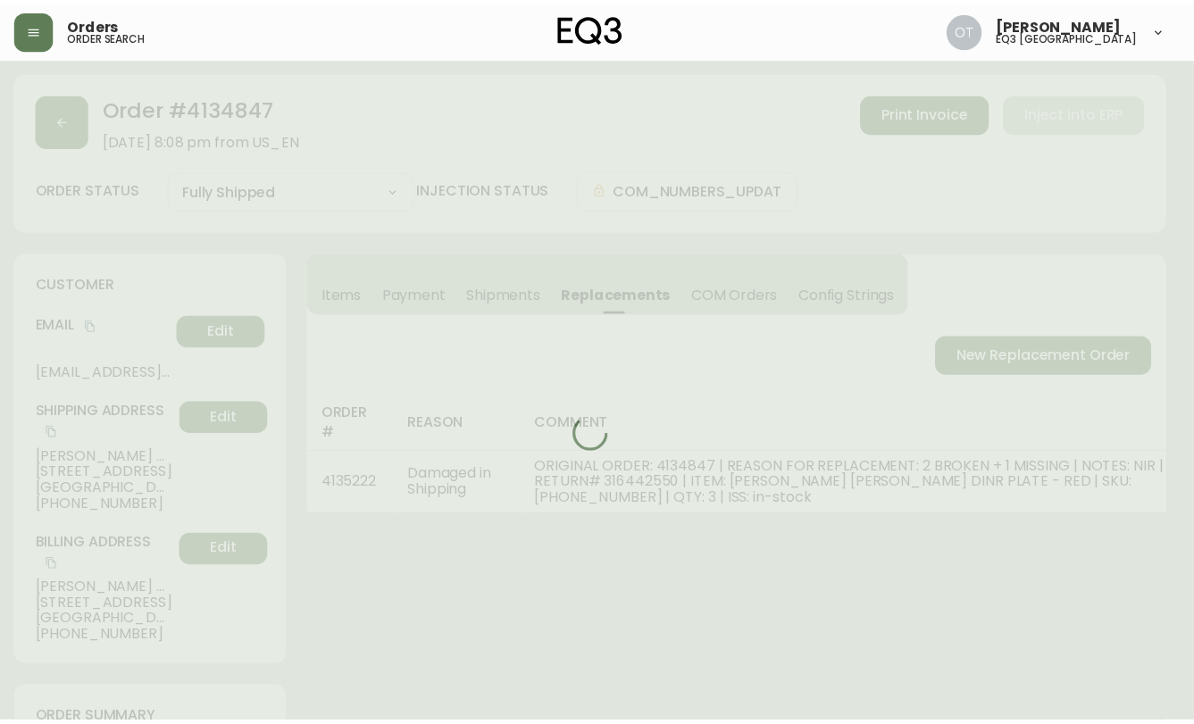
scroll to position [66, 0]
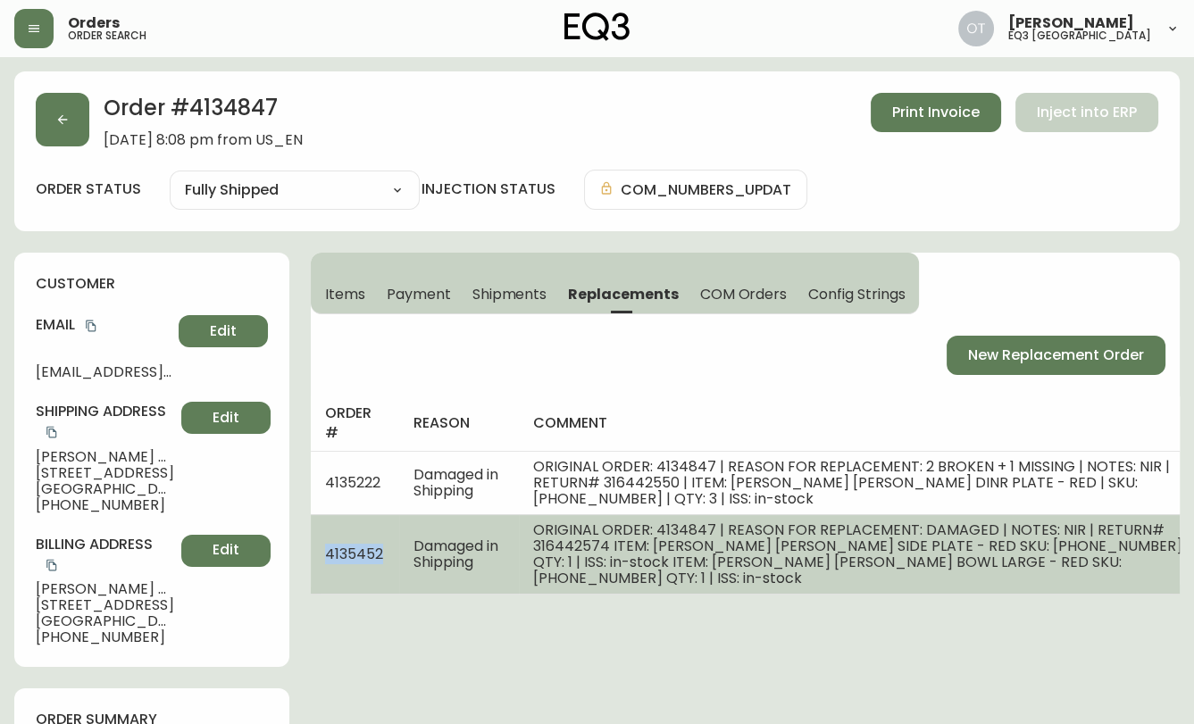
drag, startPoint x: 333, startPoint y: 550, endPoint x: 397, endPoint y: 551, distance: 64.3
click at [397, 551] on td "4135452" at bounding box center [355, 553] width 88 height 79
copy span "4135452"
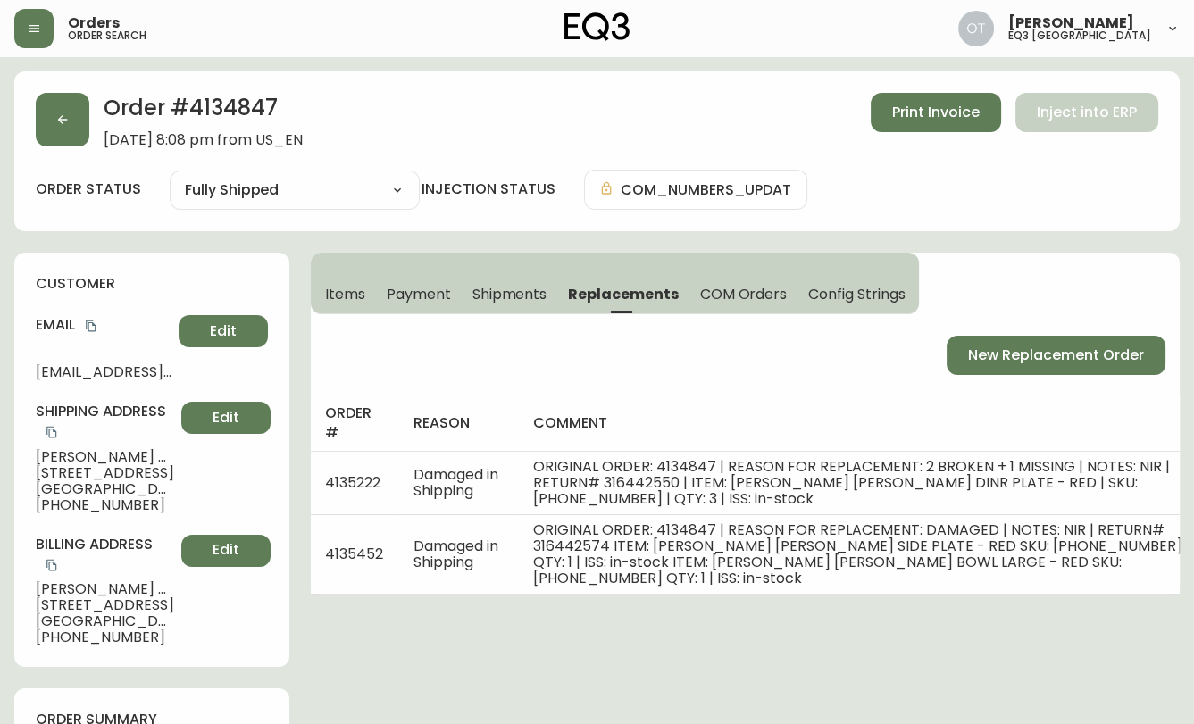
click at [847, 382] on div "New Replacement Order order # reason comment 4135222 Damaged in Shipping ORIGIN…" at bounding box center [745, 465] width 869 height 259
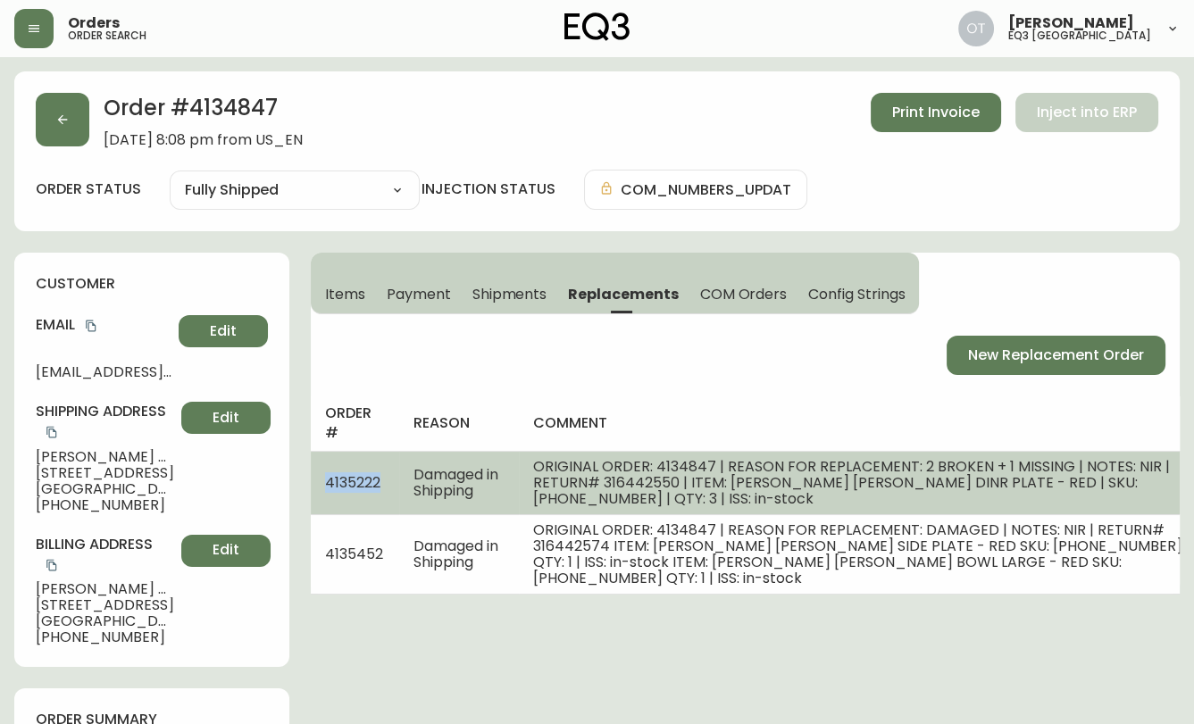
drag, startPoint x: 329, startPoint y: 482, endPoint x: 379, endPoint y: 487, distance: 49.3
click at [379, 487] on td "4135222" at bounding box center [355, 482] width 88 height 63
copy span "4135222"
drag, startPoint x: 612, startPoint y: 480, endPoint x: 681, endPoint y: 487, distance: 69.1
click at [681, 487] on span "ORIGINAL ORDER: 4134847 | REASON FOR REPLACEMENT: 2 BROKEN + 1 MISSING | NOTES:…" at bounding box center [851, 482] width 637 height 53
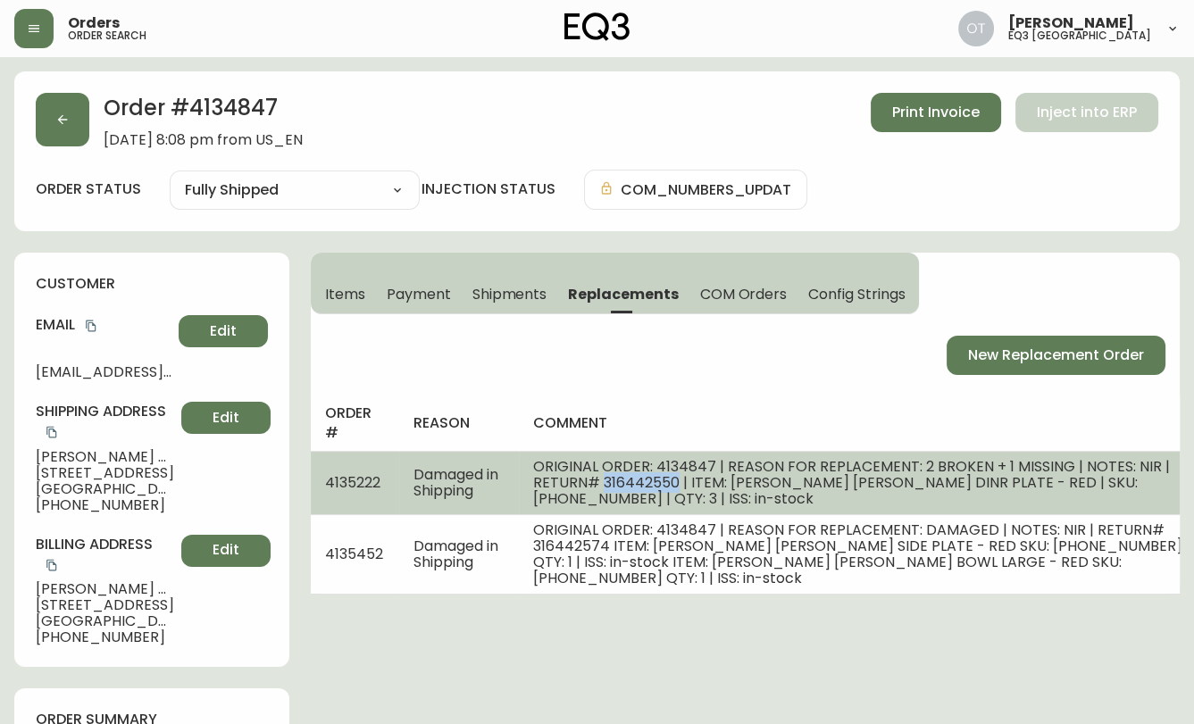
copy span "316442550"
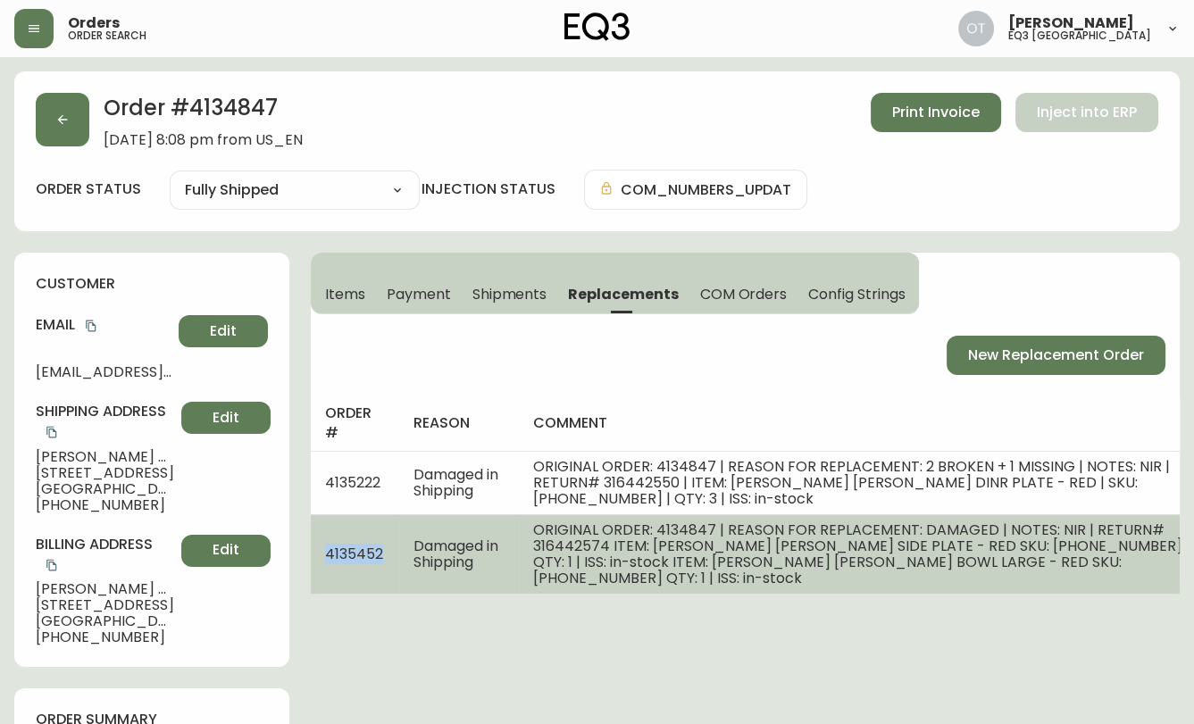
drag, startPoint x: 384, startPoint y: 547, endPoint x: 326, endPoint y: 546, distance: 58.0
click at [326, 546] on td "4135452" at bounding box center [355, 553] width 88 height 79
copy span "4135452"
